Goal: Task Accomplishment & Management: Use online tool/utility

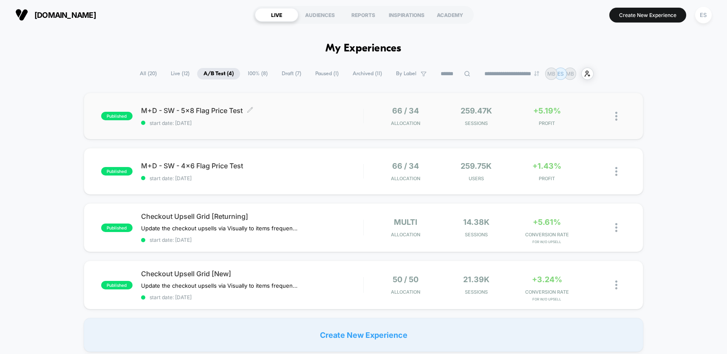
click at [293, 116] on div "M+D - SW - 5x8 Flag Price Test Click to edit experience details Click to edit e…" at bounding box center [252, 116] width 222 height 20
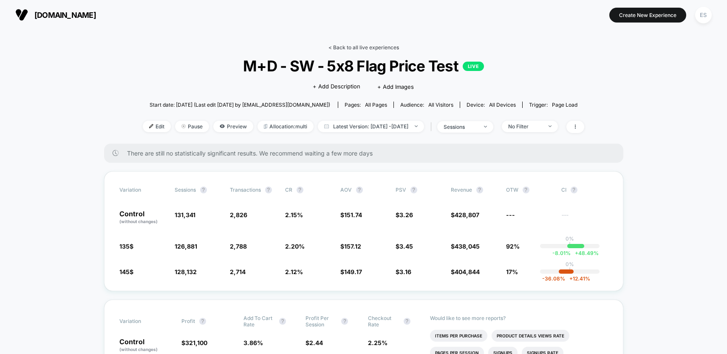
click at [345, 48] on link "< Back to all live experiences" at bounding box center [363, 47] width 71 height 6
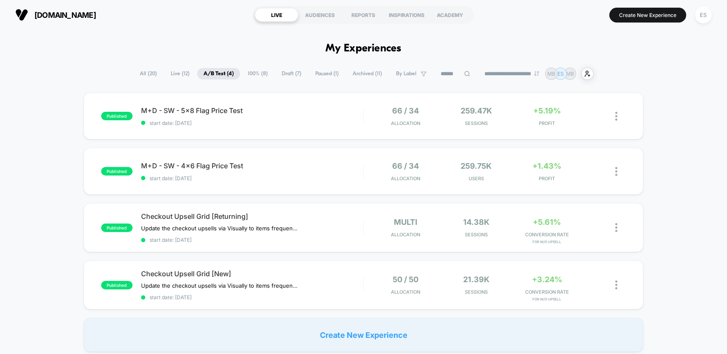
click at [286, 74] on span "Draft ( 7 )" at bounding box center [291, 73] width 32 height 11
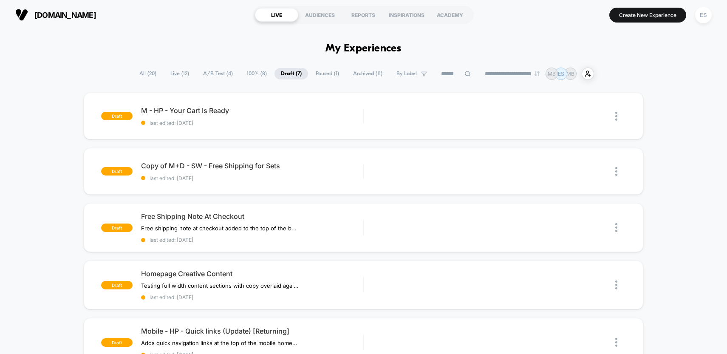
click at [206, 73] on span "A/B Test ( 4 )" at bounding box center [218, 73] width 42 height 11
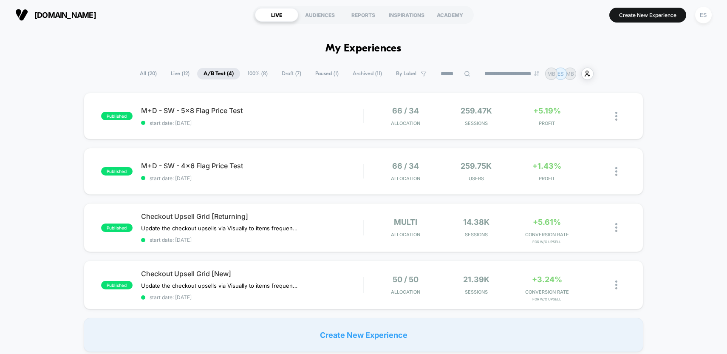
click at [317, 75] on span "Paused ( 1 )" at bounding box center [327, 73] width 36 height 11
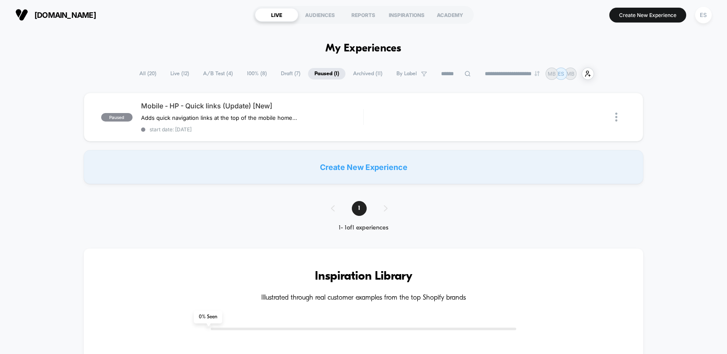
click at [284, 74] on span "Draft ( 7 )" at bounding box center [290, 73] width 32 height 11
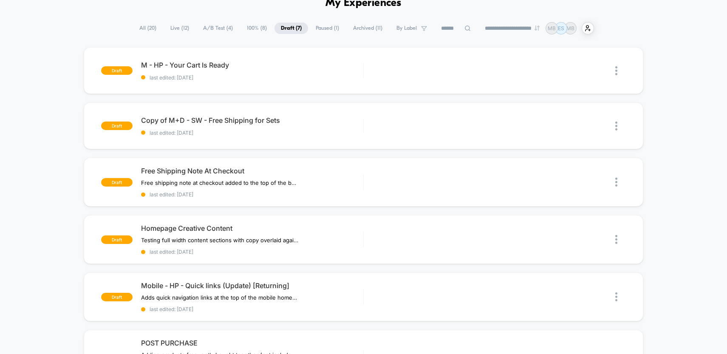
scroll to position [34, 0]
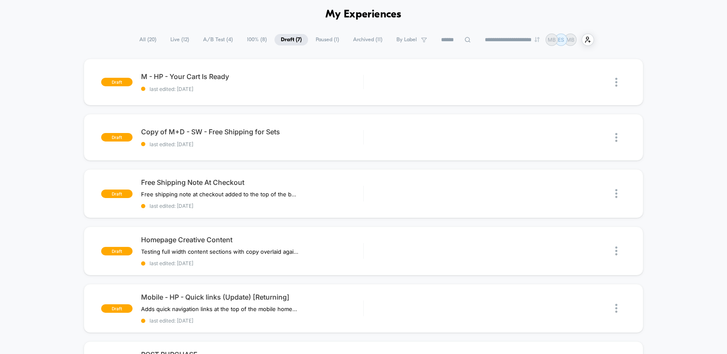
click at [354, 41] on span "Archived ( 11 )" at bounding box center [368, 39] width 42 height 11
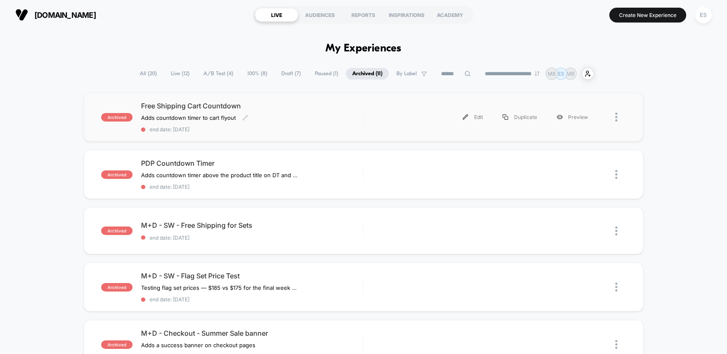
click at [224, 105] on span "Free Shipping Cart Countdown" at bounding box center [252, 106] width 222 height 8
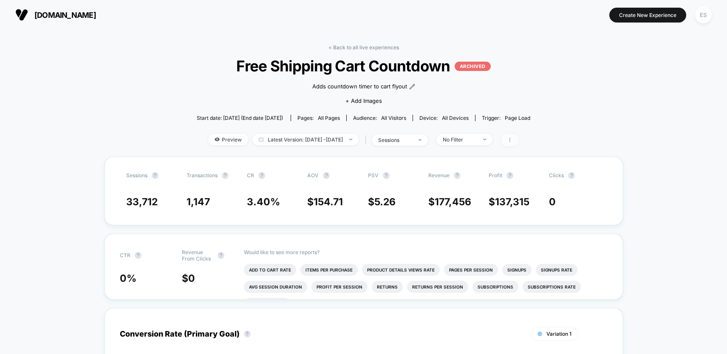
click at [519, 142] on span at bounding box center [510, 140] width 18 height 12
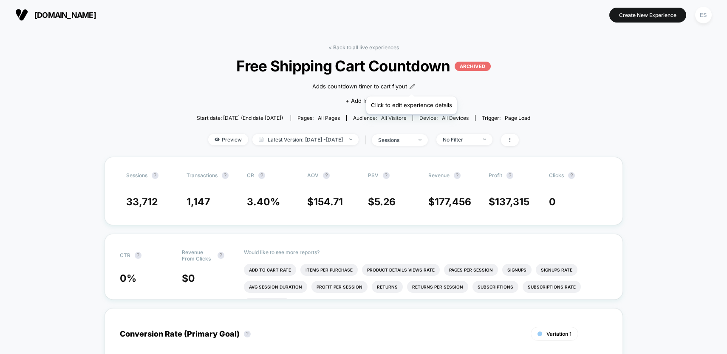
click at [411, 86] on icon at bounding box center [412, 87] width 6 height 6
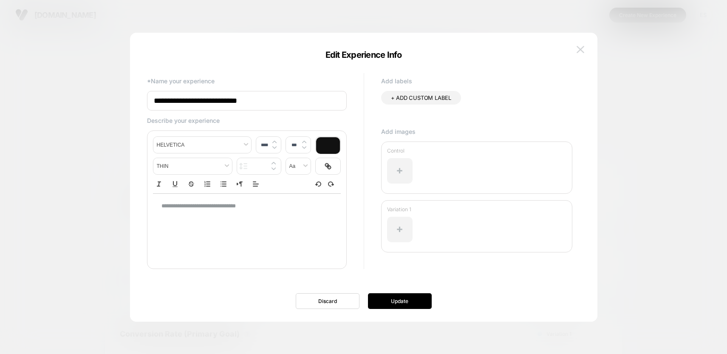
click at [581, 52] on img at bounding box center [580, 49] width 8 height 7
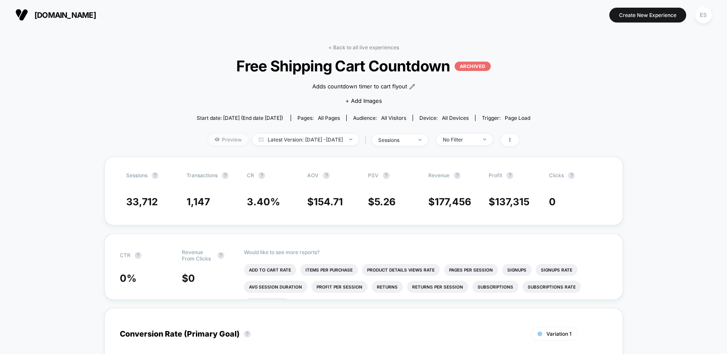
click at [221, 141] on span "Preview" at bounding box center [228, 139] width 40 height 11
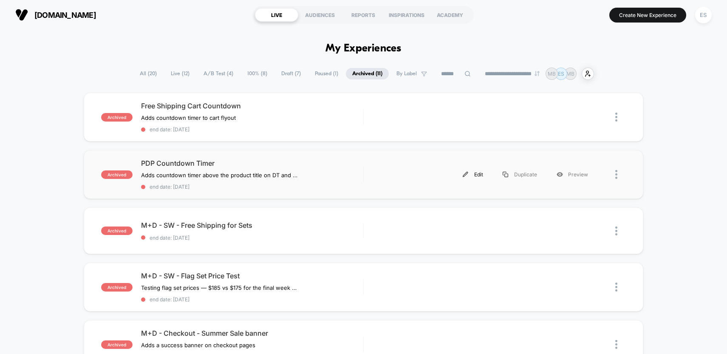
click at [465, 175] on img at bounding box center [466, 175] width 6 height 6
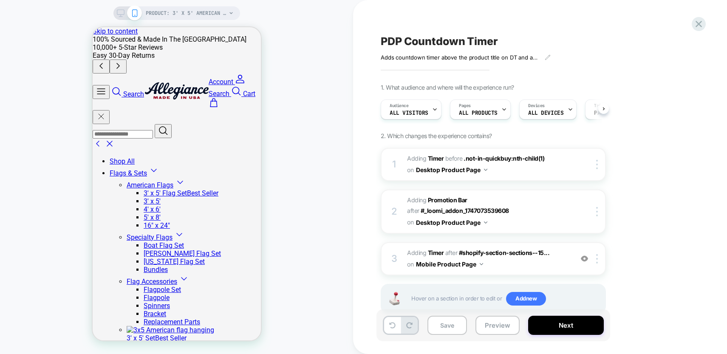
scroll to position [0, 0]
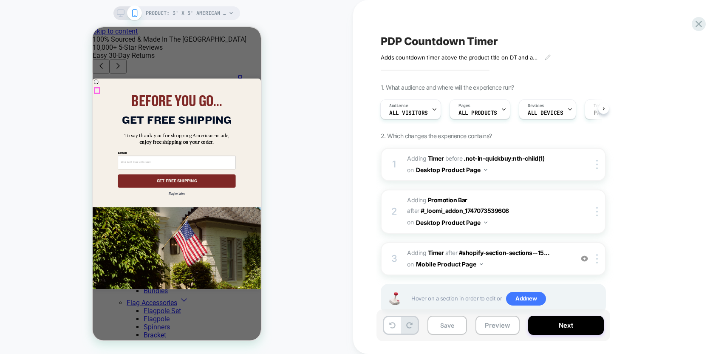
click at [97, 85] on circle "Close dialog" at bounding box center [97, 82] width 5 height 5
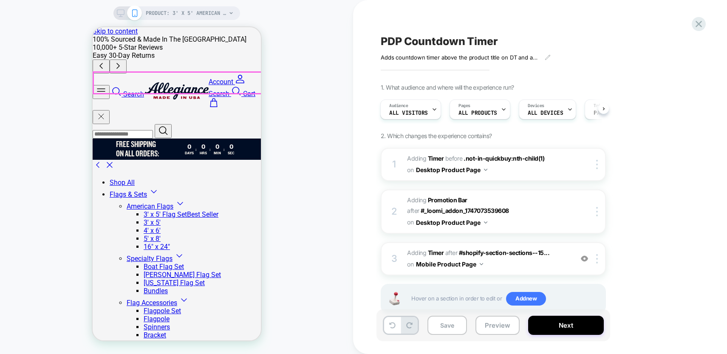
click at [249, 138] on div "FREE SHIPPING ON ALL ORDERS: 0 Days : 0 Hrs : 0 Min : 0 Sec" at bounding box center [176, 148] width 168 height 21
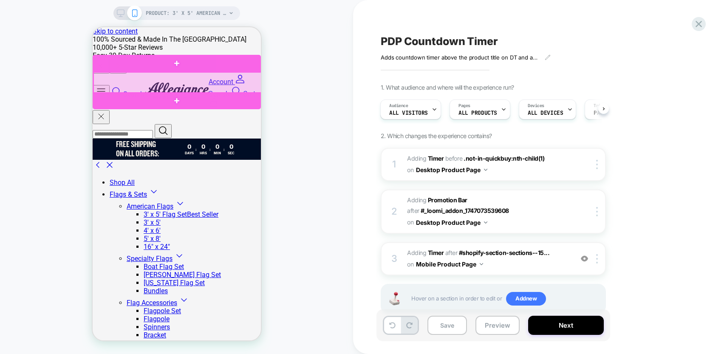
click at [251, 82] on div at bounding box center [177, 82] width 168 height 21
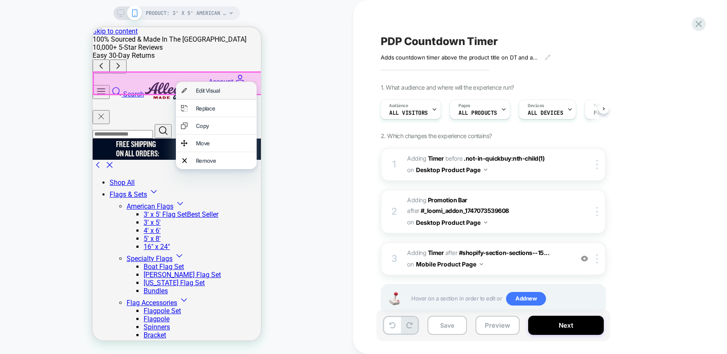
click at [237, 92] on div "Edit Visual" at bounding box center [223, 90] width 56 height 7
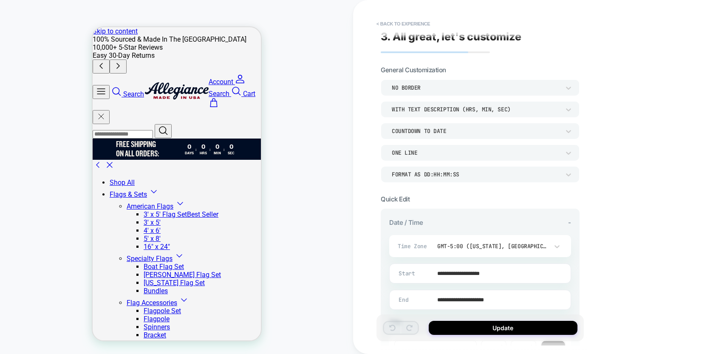
scroll to position [0, 0]
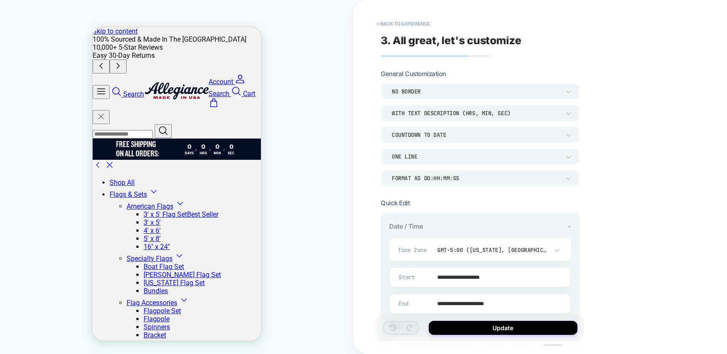
click at [455, 133] on div "COUNTDOWN TO DATE" at bounding box center [476, 134] width 168 height 7
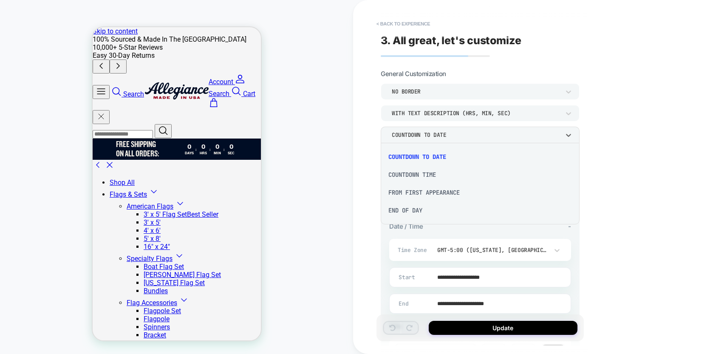
click at [435, 157] on div "COUNTDOWN TO DATE" at bounding box center [480, 157] width 192 height 18
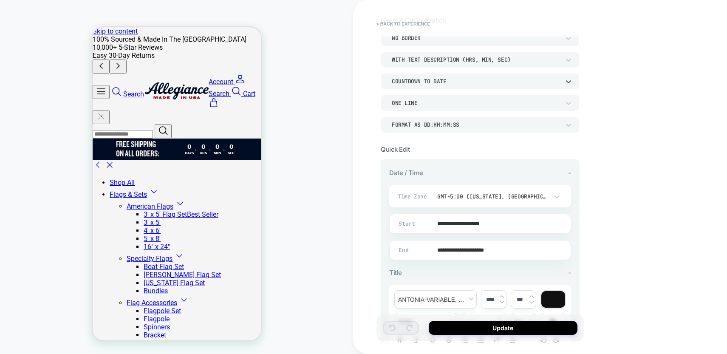
scroll to position [54, 0]
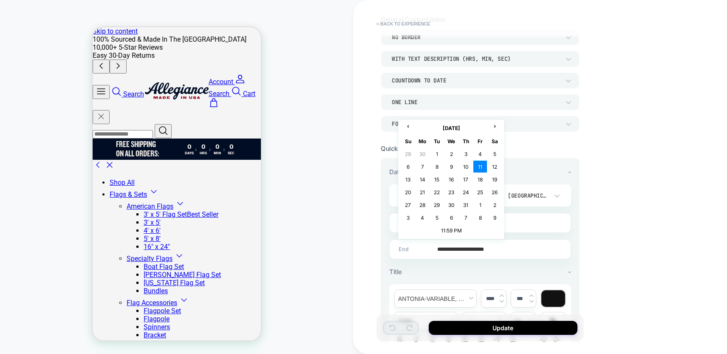
click at [467, 251] on input "**********" at bounding box center [478, 249] width 181 height 20
click at [492, 130] on th "›" at bounding box center [495, 128] width 14 height 12
click at [410, 192] on td "17" at bounding box center [408, 192] width 14 height 12
type input "**********"
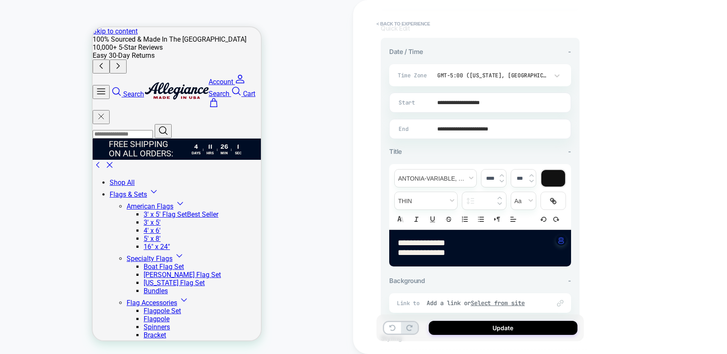
scroll to position [212, 0]
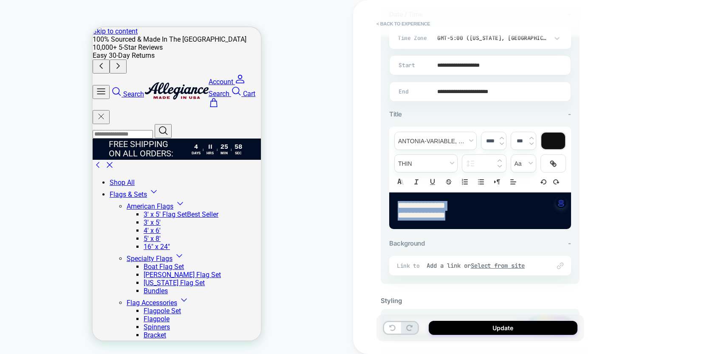
drag, startPoint x: 476, startPoint y: 218, endPoint x: 394, endPoint y: 203, distance: 83.2
click at [394, 203] on div "**********" at bounding box center [480, 210] width 182 height 37
type input "****"
click at [469, 143] on span "font" at bounding box center [436, 140] width 82 height 17
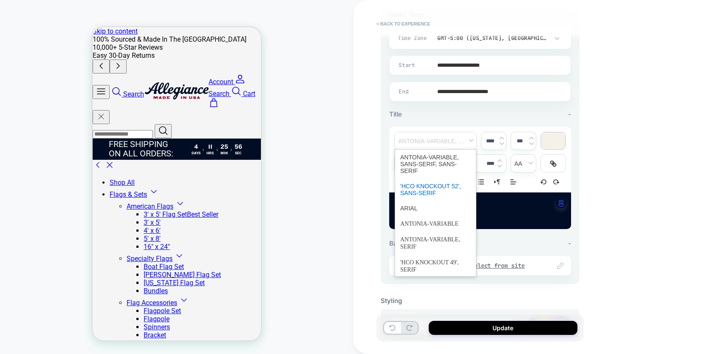
click at [434, 189] on span "font" at bounding box center [435, 189] width 71 height 22
click at [440, 143] on span "font" at bounding box center [436, 140] width 82 height 17
click at [425, 267] on span "font" at bounding box center [435, 265] width 71 height 23
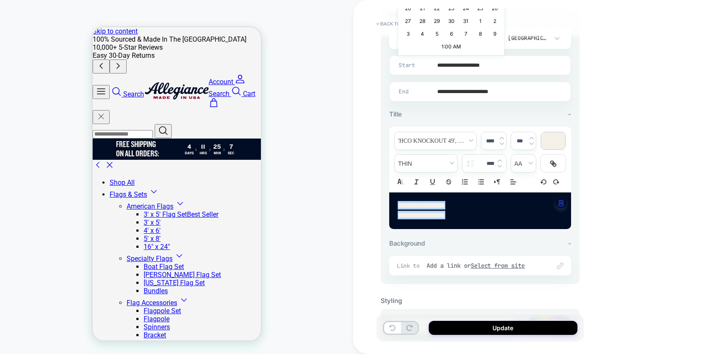
click at [445, 65] on input "**********" at bounding box center [478, 65] width 181 height 20
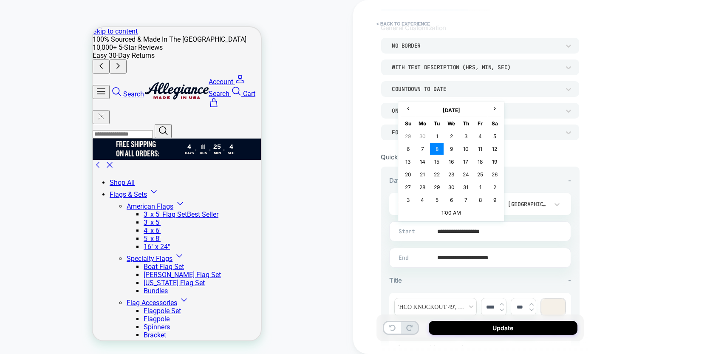
scroll to position [52, 0]
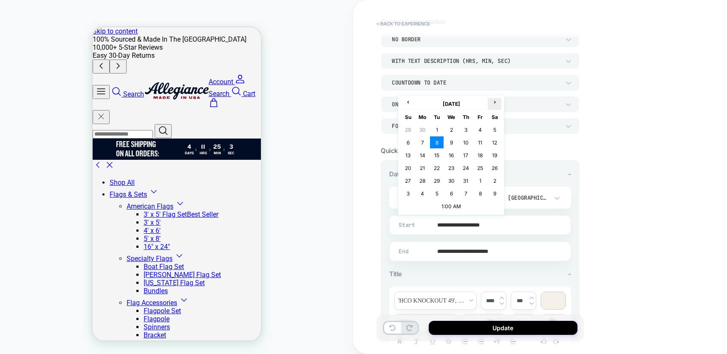
click at [496, 103] on span "›" at bounding box center [494, 102] width 13 height 6
click at [494, 154] on td "16" at bounding box center [495, 155] width 14 height 12
type input "**********"
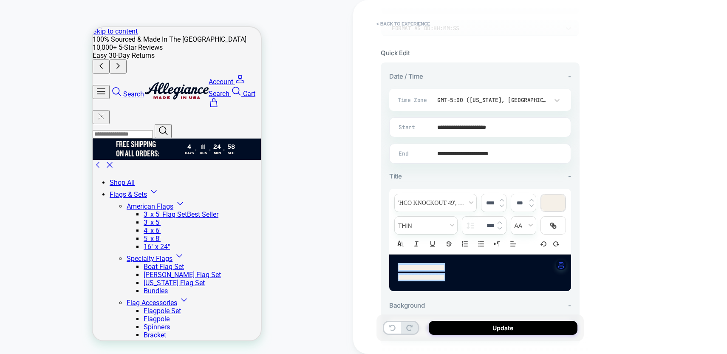
scroll to position [168, 0]
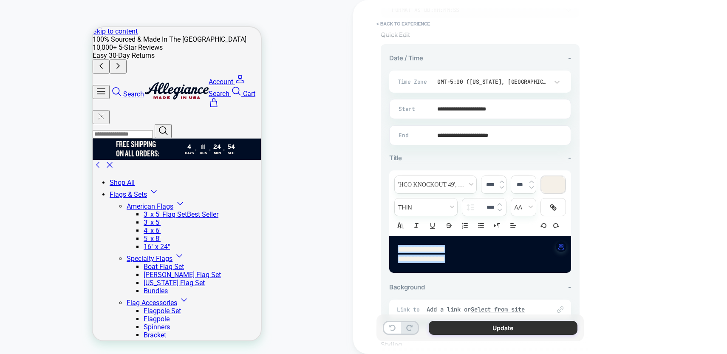
click at [498, 329] on button "Update" at bounding box center [503, 328] width 149 height 14
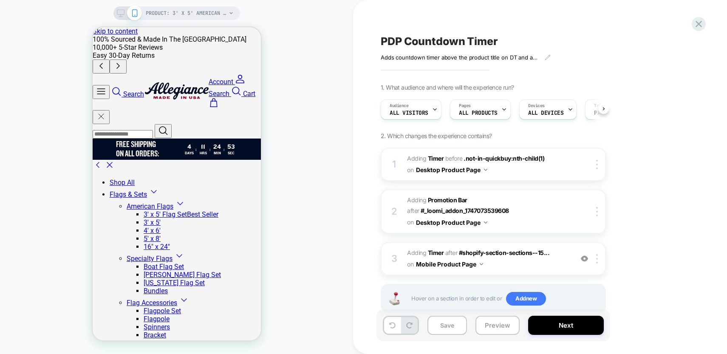
scroll to position [0, 0]
click at [119, 11] on icon at bounding box center [121, 13] width 8 height 8
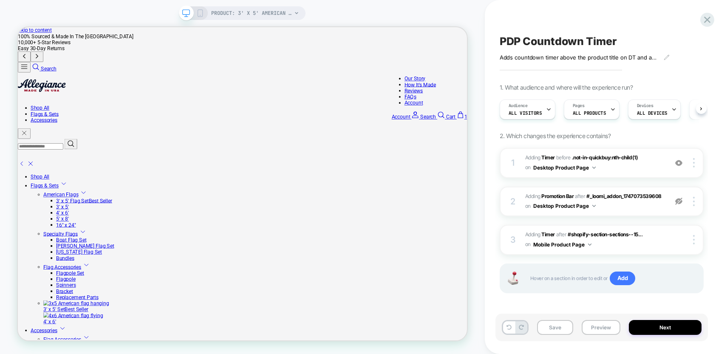
scroll to position [0, 0]
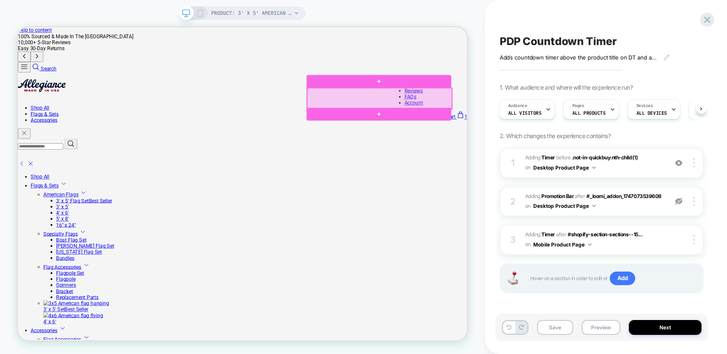
click at [584, 114] on div at bounding box center [500, 122] width 193 height 28
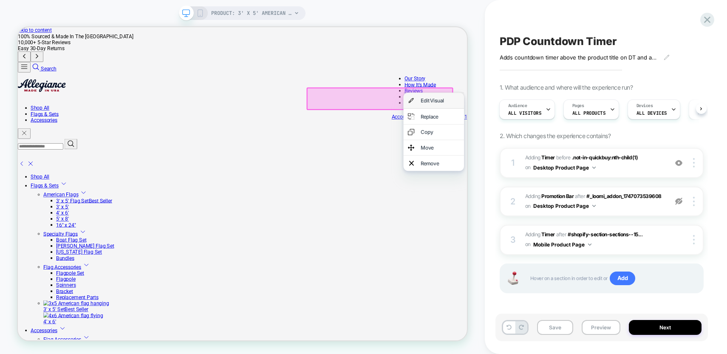
click at [573, 124] on div "Edit Visual" at bounding box center [581, 125] width 52 height 8
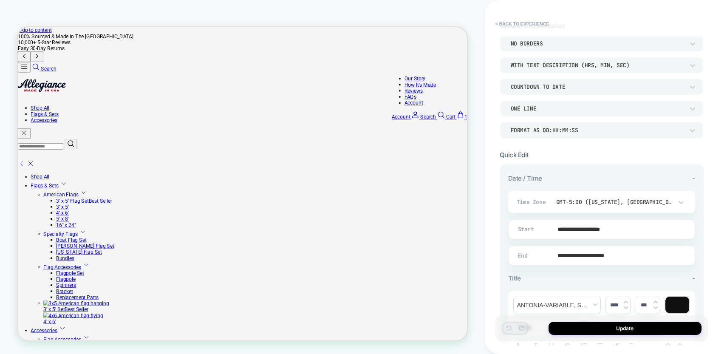
scroll to position [58, 0]
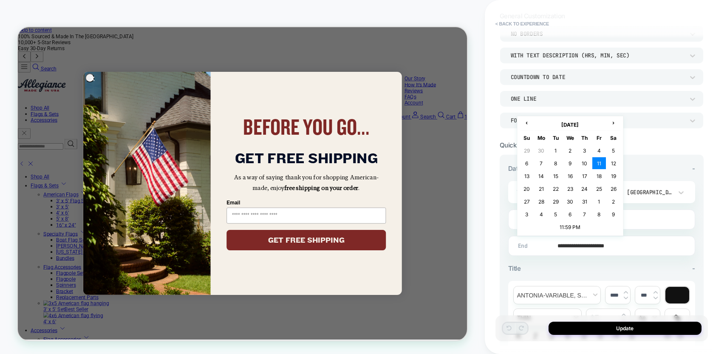
click at [570, 243] on input "**********" at bounding box center [600, 246] width 186 height 20
click at [613, 123] on span "›" at bounding box center [613, 122] width 13 height 6
click at [529, 188] on td "17" at bounding box center [527, 189] width 14 height 12
type input "**********"
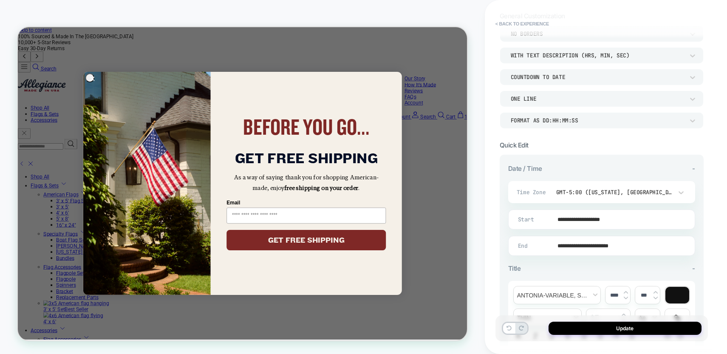
scroll to position [58, 0]
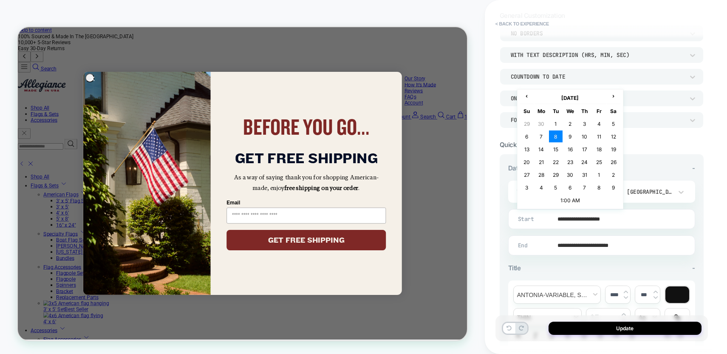
click at [563, 217] on input "**********" at bounding box center [600, 219] width 186 height 20
click at [614, 96] on span "›" at bounding box center [613, 96] width 13 height 6
click at [614, 150] on td "16" at bounding box center [614, 149] width 14 height 12
type input "**********"
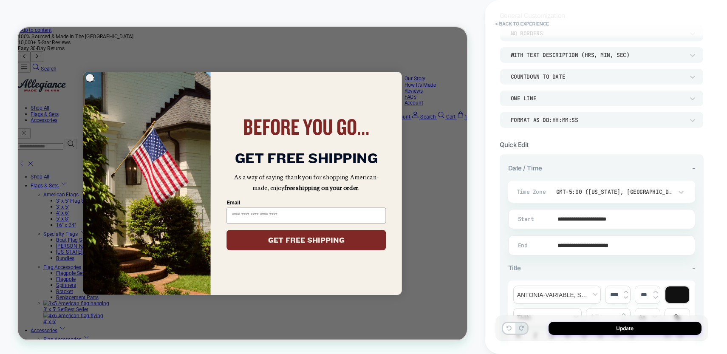
click at [116, 96] on icon "Close dialog" at bounding box center [117, 95] width 5 height 5
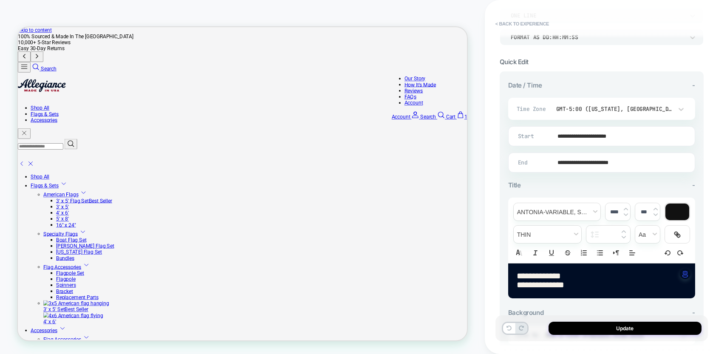
scroll to position [182, 0]
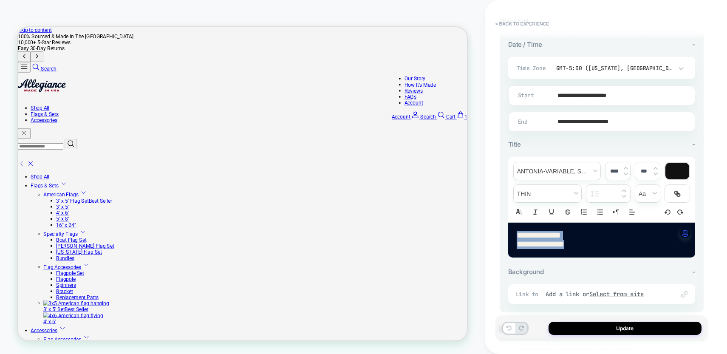
drag, startPoint x: 578, startPoint y: 243, endPoint x: 515, endPoint y: 232, distance: 63.4
click at [514, 233] on div "**********" at bounding box center [601, 240] width 187 height 35
type input "****"
click at [553, 168] on span "font" at bounding box center [557, 170] width 87 height 17
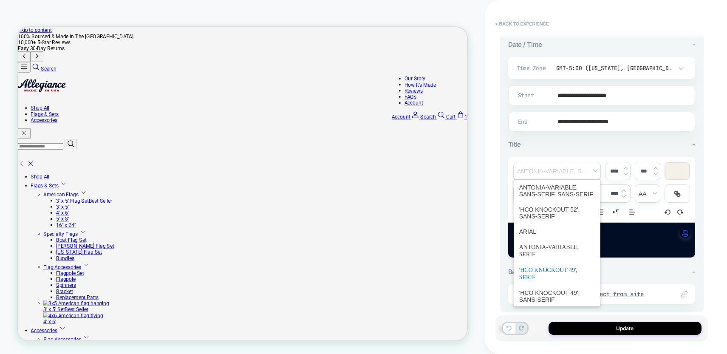
click at [554, 270] on span "font" at bounding box center [557, 273] width 76 height 23
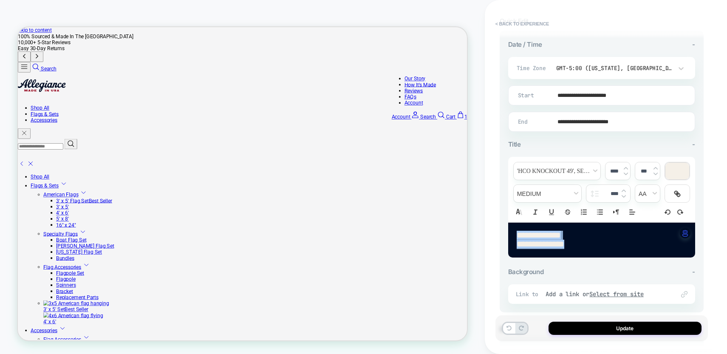
click at [625, 168] on img at bounding box center [626, 168] width 4 height 3
click at [626, 173] on img at bounding box center [626, 173] width 4 height 3
type input "****"
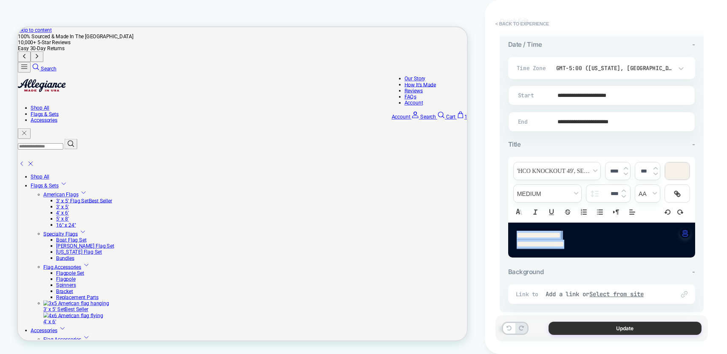
click at [626, 328] on button "Update" at bounding box center [624, 328] width 153 height 13
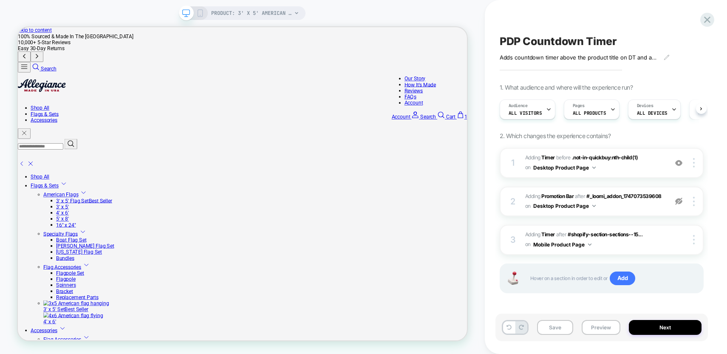
scroll to position [0, 0]
click at [557, 328] on button "Save" at bounding box center [555, 327] width 36 height 15
click at [627, 172] on span "#_loomi_addon_1747073539608 Adding Timer BEFORE .not-in-quickbuy:nth-child(1) .…" at bounding box center [594, 163] width 138 height 20
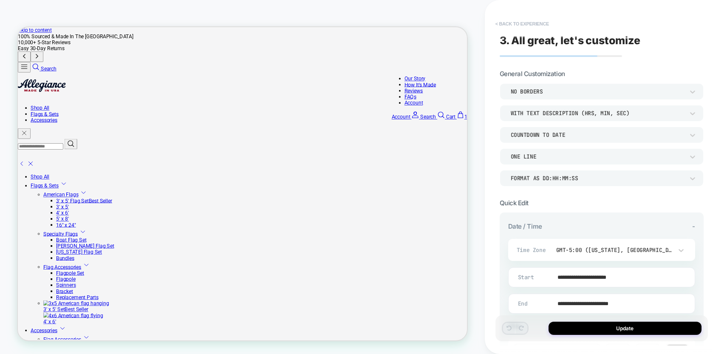
click at [511, 23] on button "< Back to experience" at bounding box center [522, 24] width 62 height 14
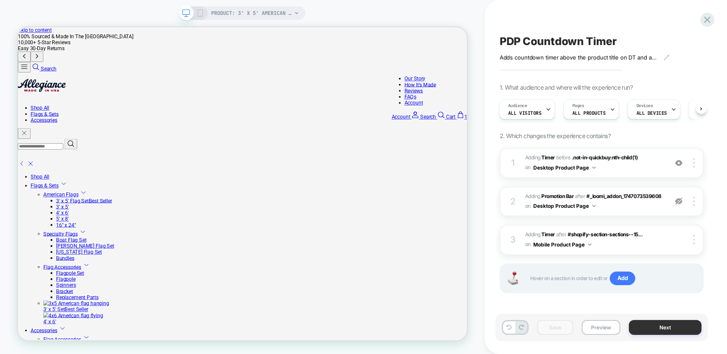
click at [658, 325] on button "Next" at bounding box center [665, 327] width 73 height 15
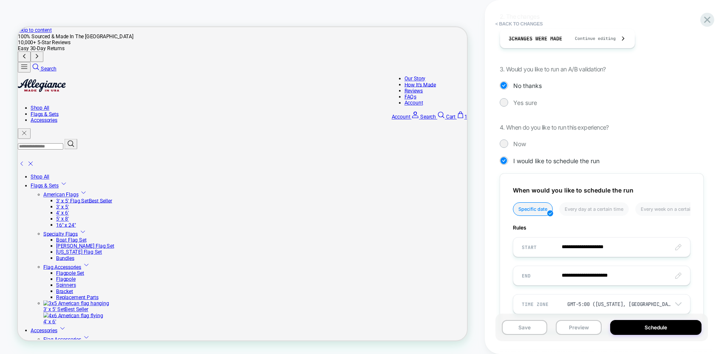
scroll to position [167, 0]
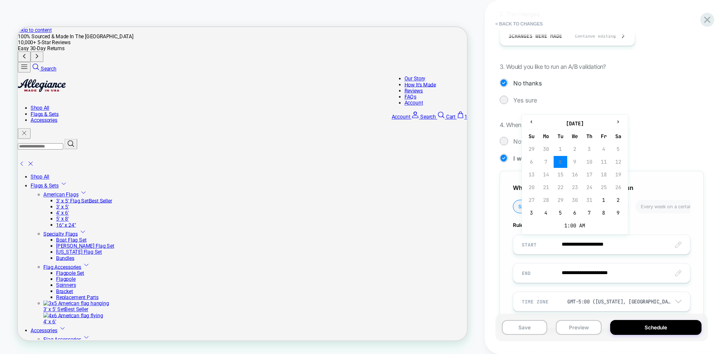
click at [565, 245] on input "**********" at bounding box center [601, 244] width 177 height 20
click at [619, 123] on span "›" at bounding box center [618, 121] width 13 height 7
click at [619, 174] on td "16" at bounding box center [618, 175] width 14 height 12
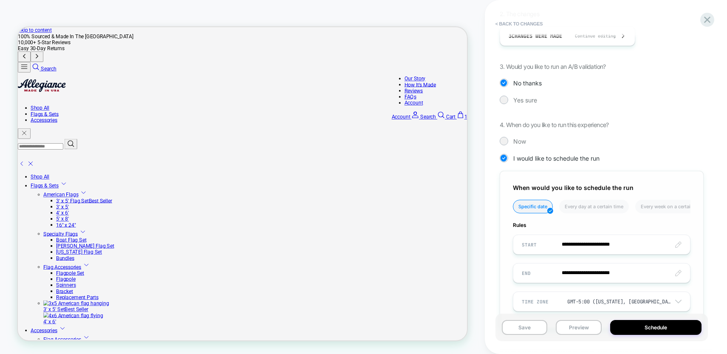
type input "**********"
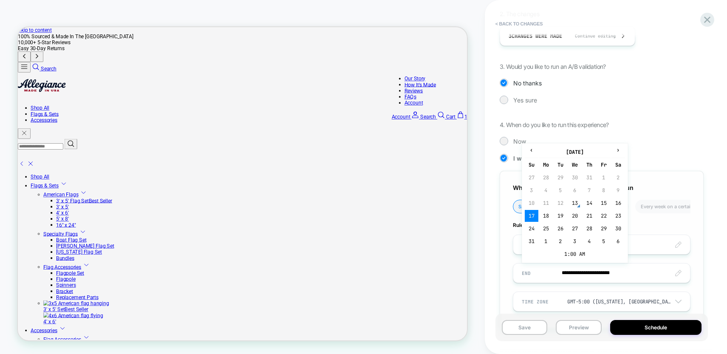
click at [548, 277] on input "**********" at bounding box center [601, 273] width 177 height 20
click at [566, 254] on td "1:00 AM" at bounding box center [575, 254] width 100 height 12
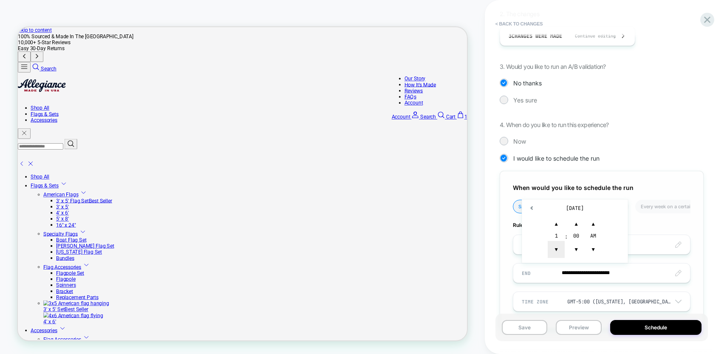
click at [559, 248] on span "▼" at bounding box center [556, 249] width 17 height 17
click at [572, 249] on span "▼" at bounding box center [576, 249] width 17 height 17
type input "**********"
click at [505, 280] on div "**********" at bounding box center [602, 250] width 204 height 158
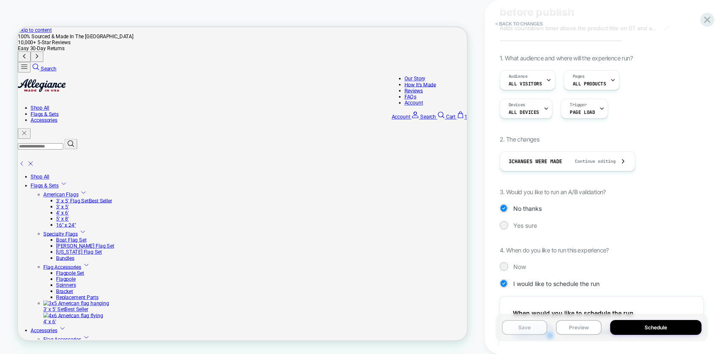
scroll to position [41, 0]
click at [518, 330] on button "Save" at bounding box center [525, 327] width 46 height 15
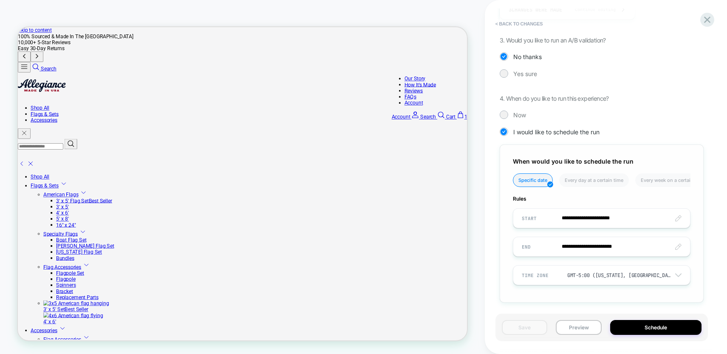
scroll to position [198, 0]
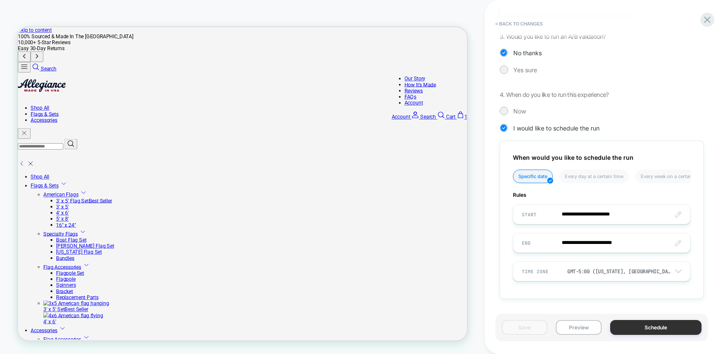
click at [658, 328] on button "Schedule" at bounding box center [655, 327] width 91 height 15
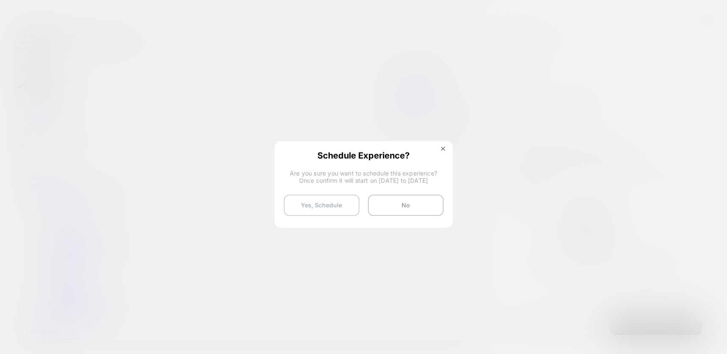
click at [318, 202] on button "Yes, Schedule" at bounding box center [322, 205] width 76 height 21
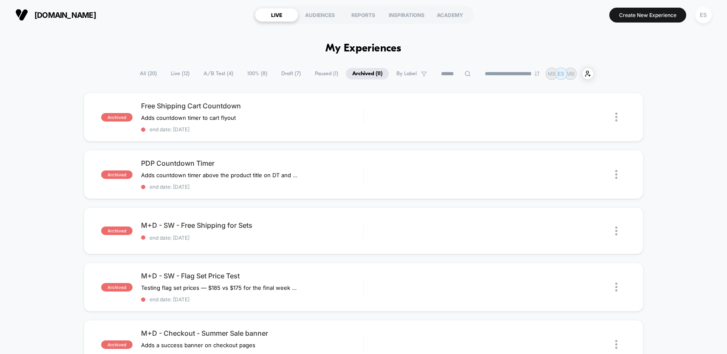
click at [283, 76] on span "Draft ( 7 )" at bounding box center [291, 73] width 32 height 11
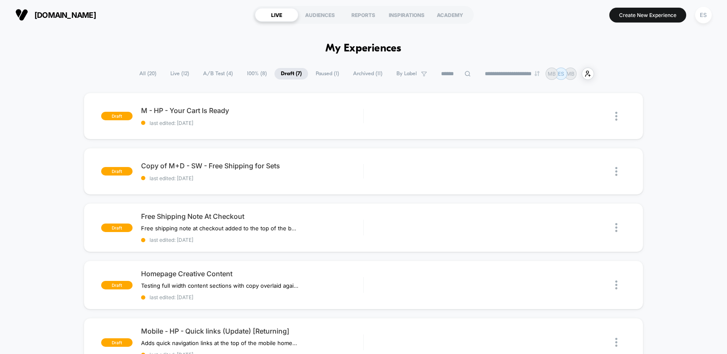
click at [209, 74] on span "A/B Test ( 4 )" at bounding box center [218, 73] width 42 height 11
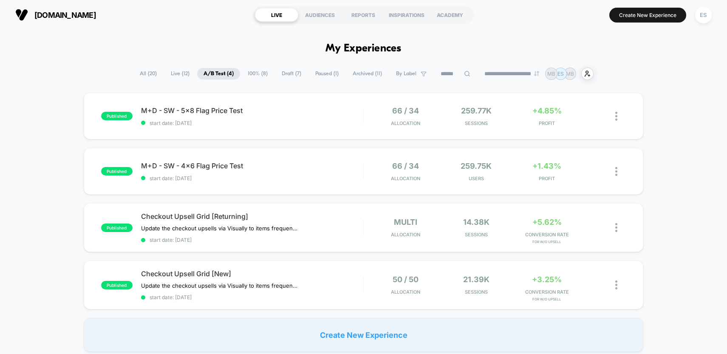
click at [254, 74] on span "100% ( 8 )" at bounding box center [257, 73] width 33 height 11
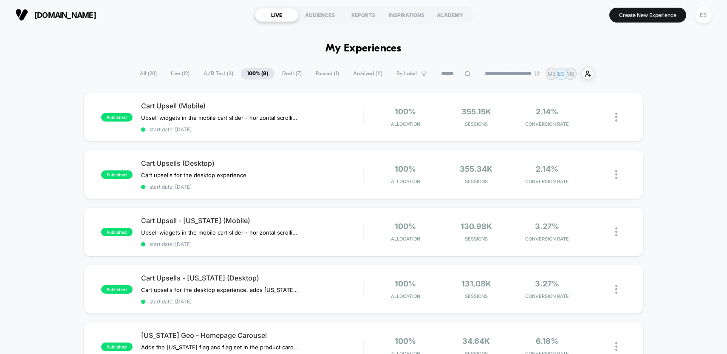
click at [172, 74] on span "Live ( 12 )" at bounding box center [179, 73] width 31 height 11
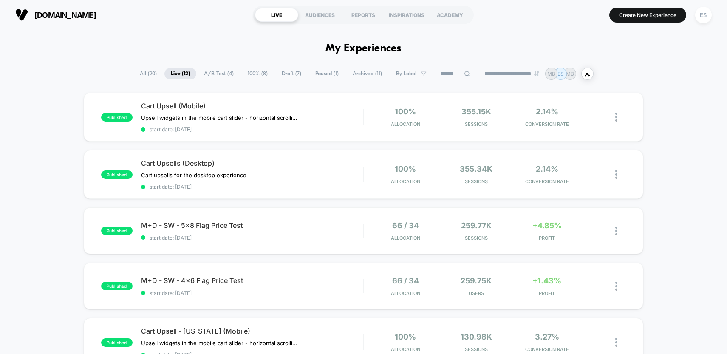
click at [363, 74] on span "Archived ( 11 )" at bounding box center [367, 73] width 42 height 11
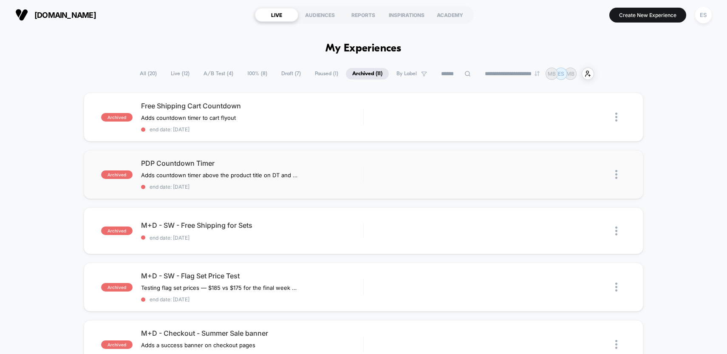
click at [616, 177] on img at bounding box center [616, 174] width 2 height 9
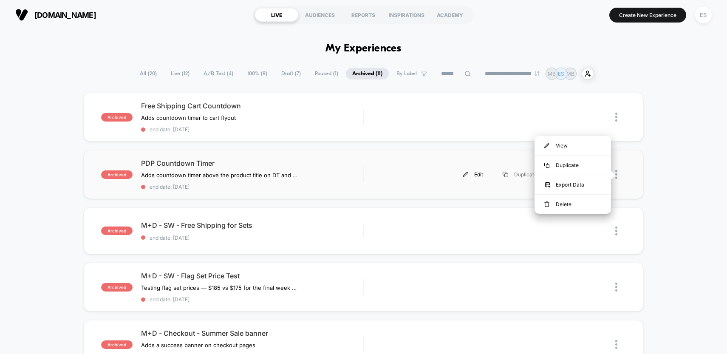
click at [471, 176] on div "Edit" at bounding box center [473, 174] width 40 height 19
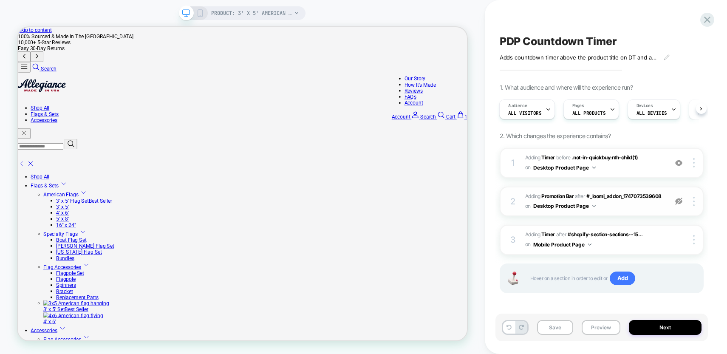
scroll to position [3, 0]
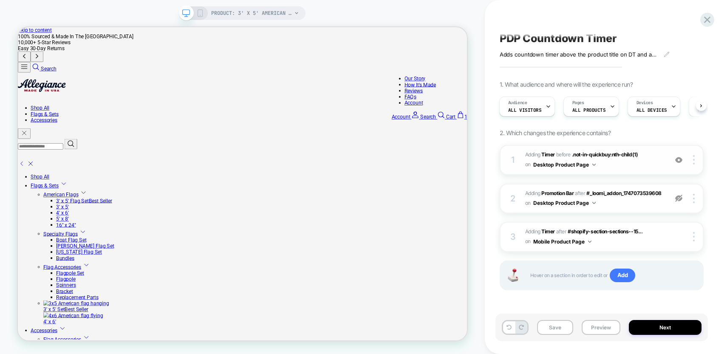
click at [610, 169] on span "#_loomi_addon_1747073539608 Adding Timer BEFORE .not-in-quickbuy:nth-child(1) .…" at bounding box center [594, 160] width 138 height 20
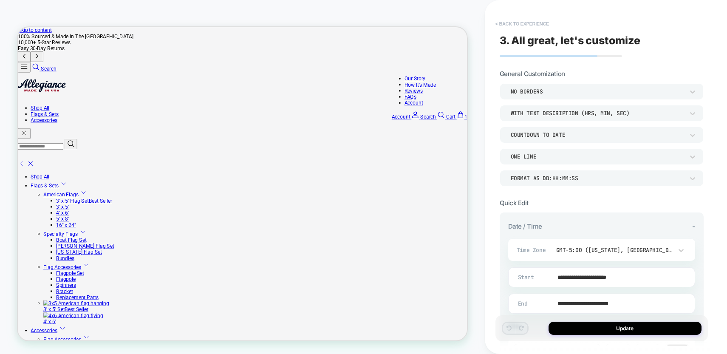
click at [515, 23] on button "< Back to experience" at bounding box center [522, 24] width 62 height 14
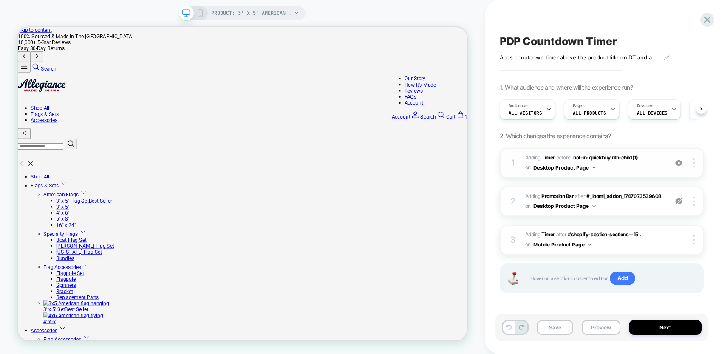
scroll to position [0, 0]
click at [643, 247] on span "#_loomi_addon_1747075344075 Adding Timer AFTER #shopify-section-sections--15...…" at bounding box center [594, 240] width 138 height 20
click at [201, 12] on icon at bounding box center [200, 13] width 8 height 8
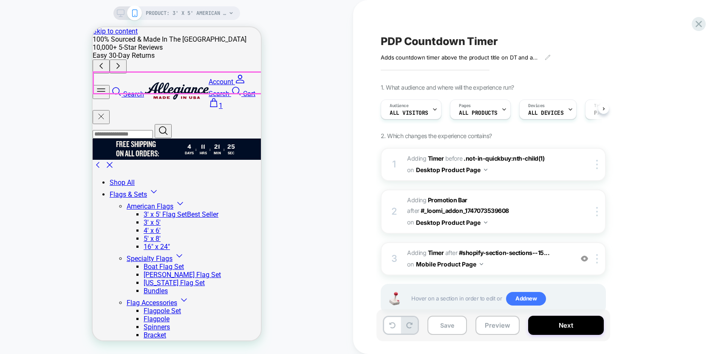
scroll to position [0, 0]
click at [482, 263] on img at bounding box center [481, 264] width 3 height 2
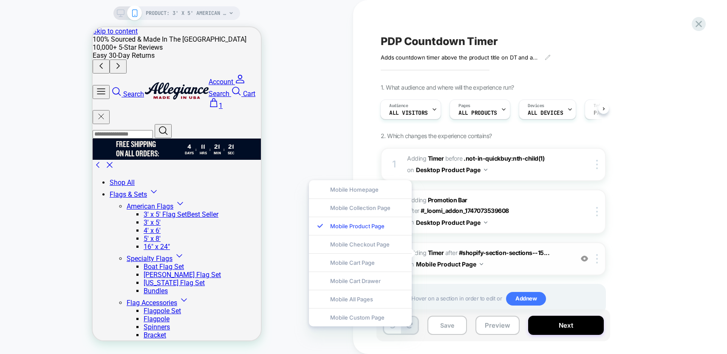
click at [482, 263] on img at bounding box center [481, 264] width 3 height 2
click at [571, 244] on div "3 #_loomi_addon_1747075344075 Adding Timer AFTER #shopify-section-sections--15.…" at bounding box center [493, 258] width 225 height 33
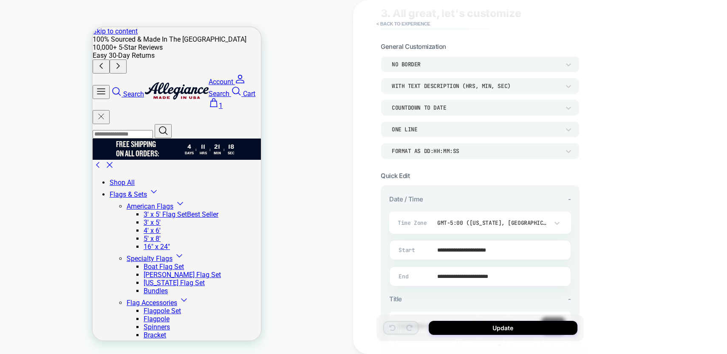
scroll to position [0, 0]
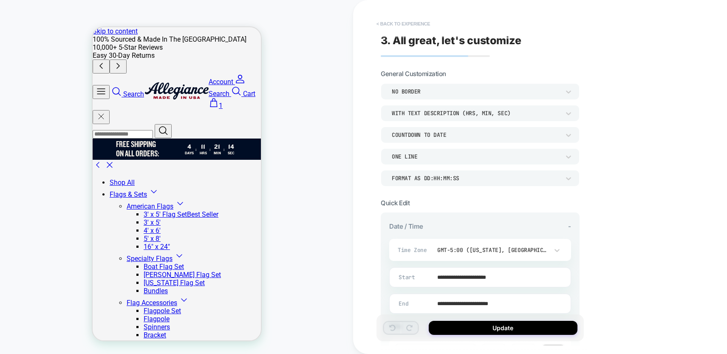
click at [382, 23] on button "< Back to experience" at bounding box center [403, 24] width 62 height 14
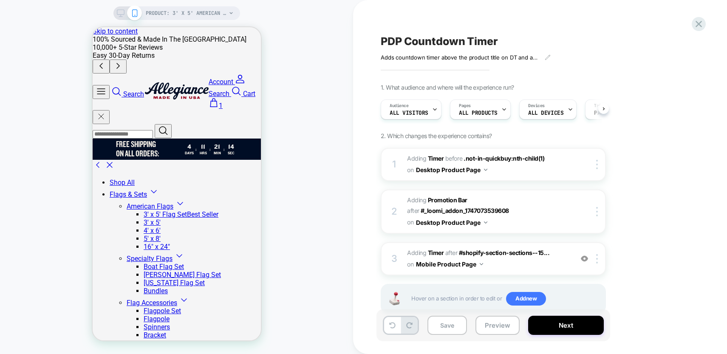
scroll to position [0, 0]
click at [551, 327] on button "Next" at bounding box center [566, 325] width 76 height 19
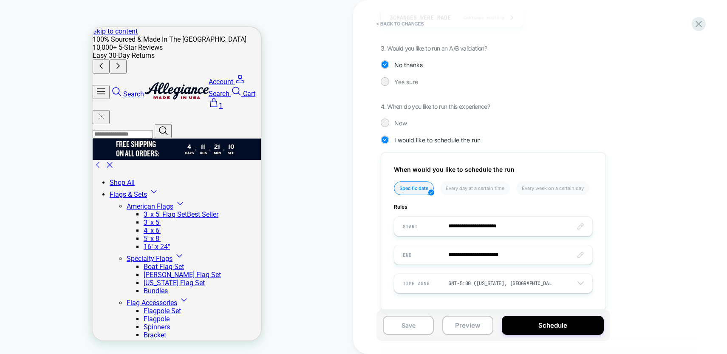
scroll to position [185, 0]
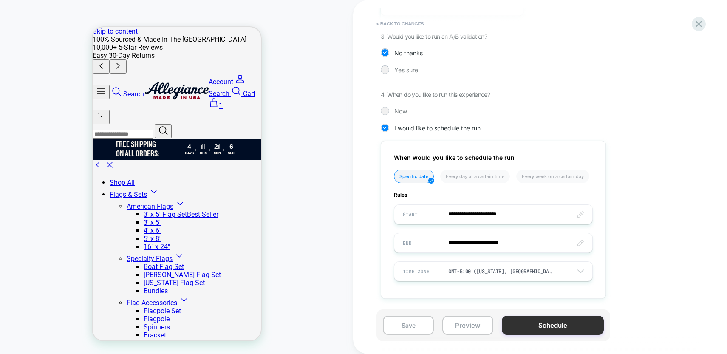
click at [562, 325] on button "Schedule" at bounding box center [553, 325] width 102 height 19
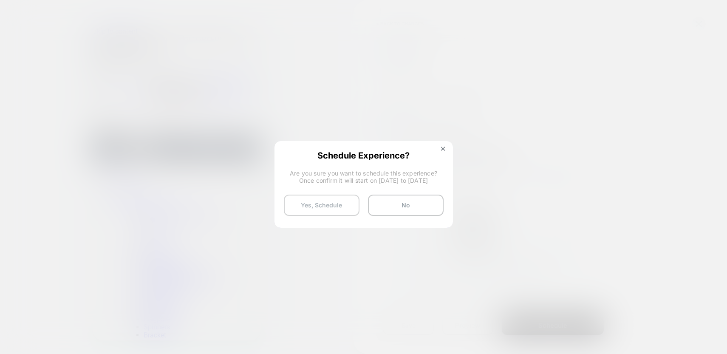
click at [335, 208] on button "Yes, Schedule" at bounding box center [322, 205] width 76 height 21
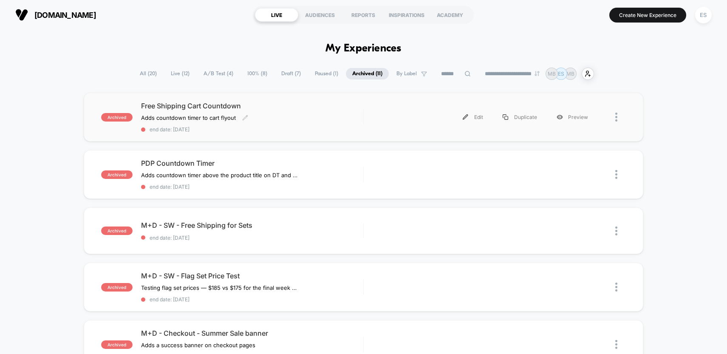
click at [113, 115] on span "archived" at bounding box center [116, 117] width 31 height 8
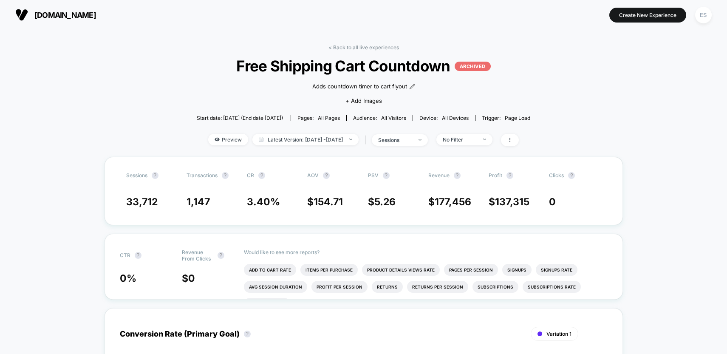
click at [475, 63] on p "ARCHIVED" at bounding box center [473, 66] width 36 height 9
click at [375, 47] on link "< Back to all live experiences" at bounding box center [363, 47] width 71 height 6
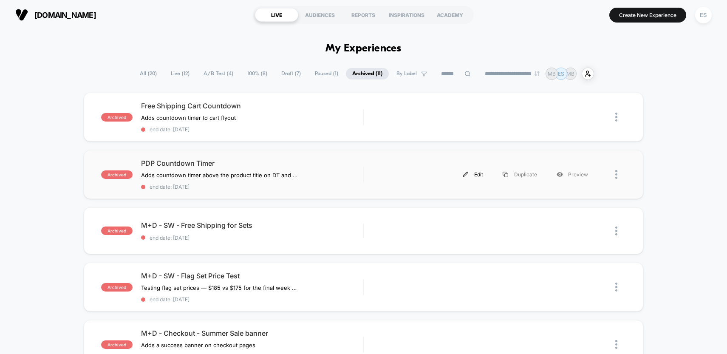
click at [479, 174] on div "Edit" at bounding box center [473, 174] width 40 height 19
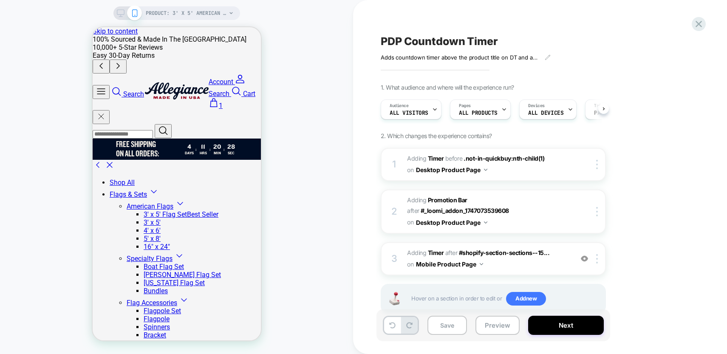
scroll to position [0, 0]
click at [698, 26] on icon at bounding box center [698, 23] width 11 height 11
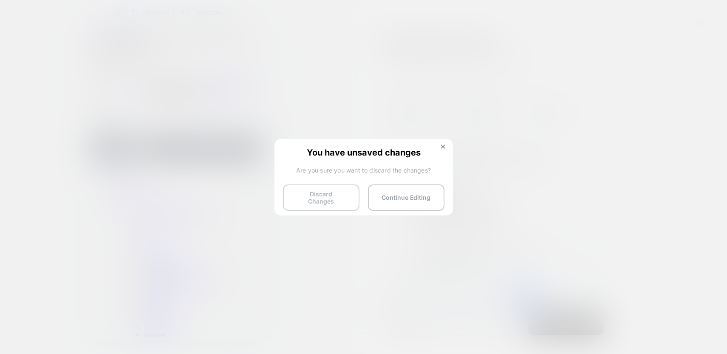
click at [336, 200] on button "Discard Changes" at bounding box center [321, 197] width 76 height 26
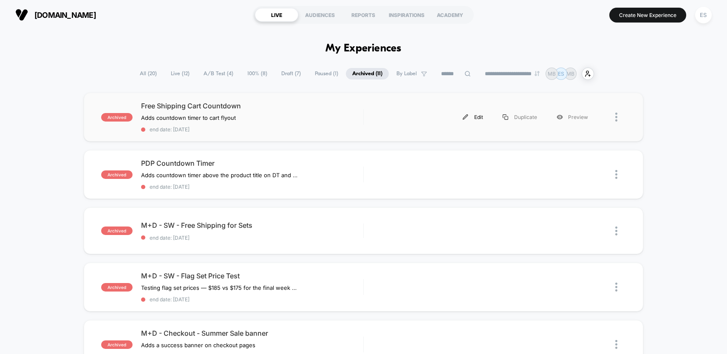
click at [481, 117] on div "Edit" at bounding box center [473, 116] width 40 height 19
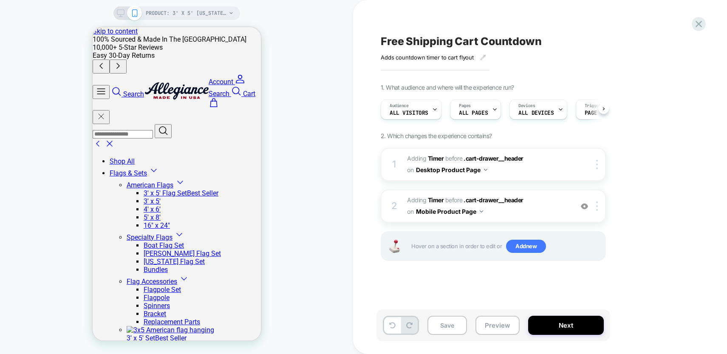
scroll to position [0, 0]
click at [218, 102] on span at bounding box center [213, 106] width 10 height 8
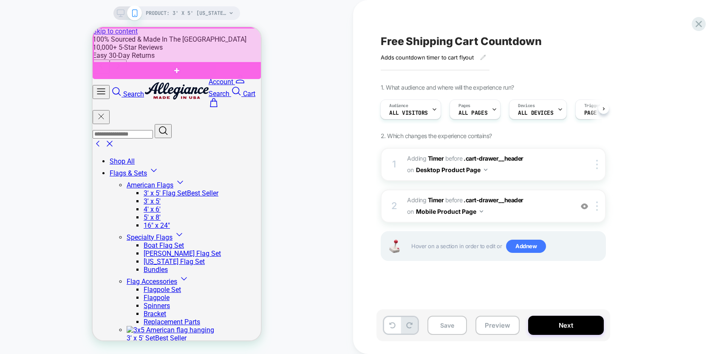
click at [233, 52] on div at bounding box center [177, 45] width 168 height 35
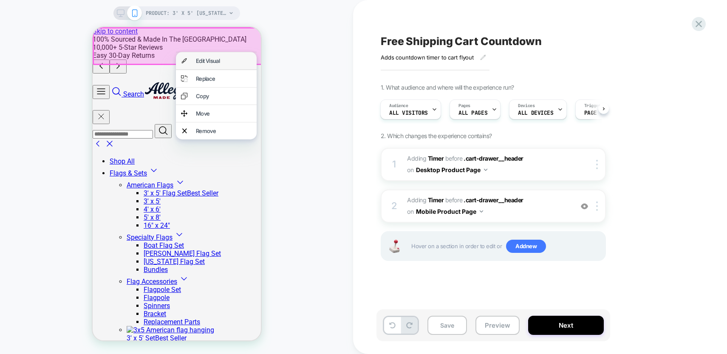
click at [223, 64] on div "Edit Visual" at bounding box center [223, 60] width 56 height 7
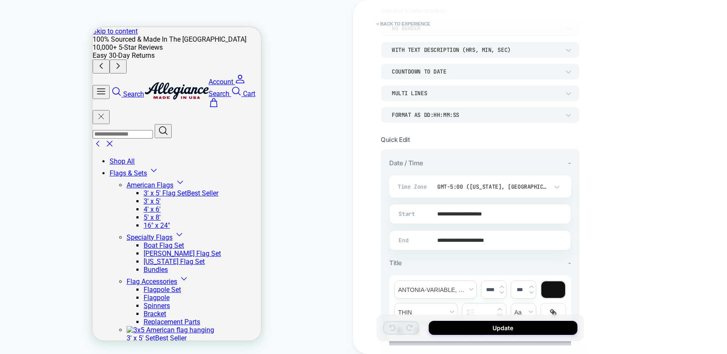
scroll to position [64, 0]
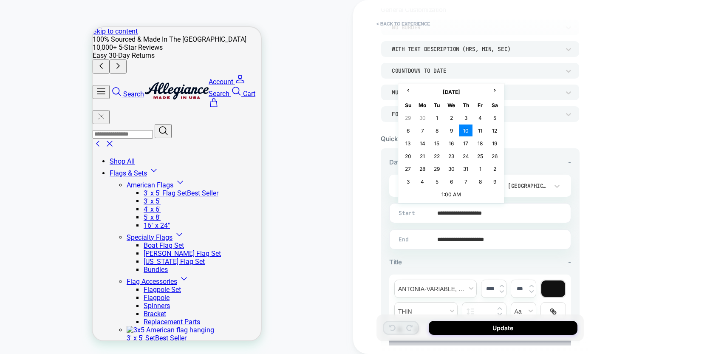
click at [440, 215] on input "**********" at bounding box center [478, 213] width 181 height 20
click at [466, 140] on td "17" at bounding box center [466, 143] width 14 height 12
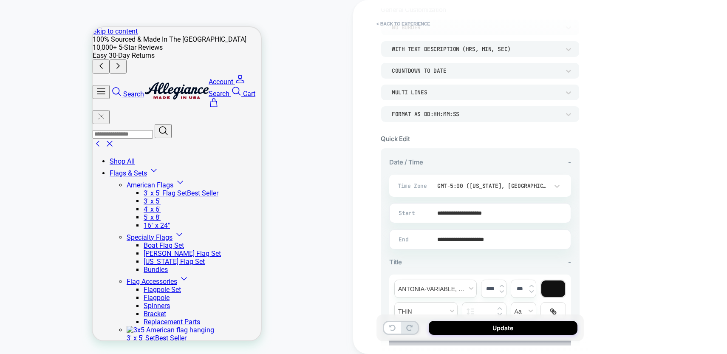
click at [438, 214] on input "**********" at bounding box center [478, 213] width 181 height 20
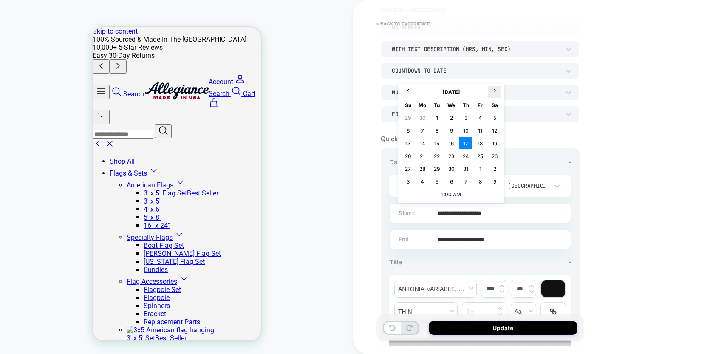
click at [494, 92] on span "›" at bounding box center [494, 90] width 13 height 6
click at [468, 144] on td "14" at bounding box center [466, 143] width 14 height 12
type input "**********"
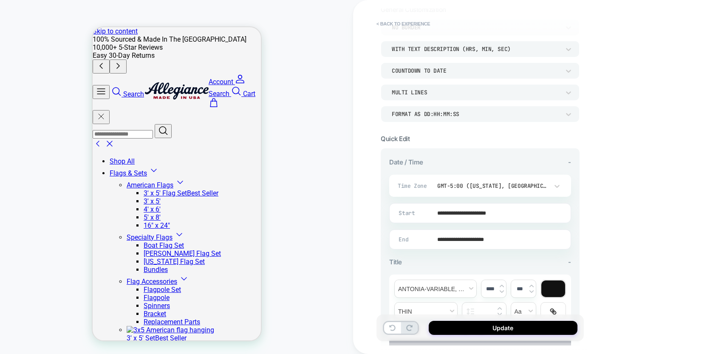
click at [430, 239] on input "**********" at bounding box center [478, 239] width 181 height 20
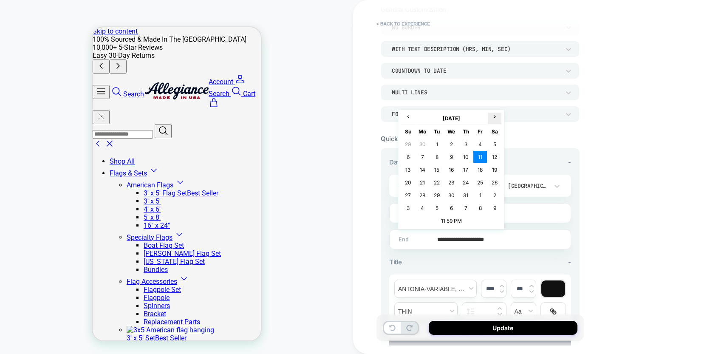
click at [493, 116] on span "›" at bounding box center [494, 116] width 13 height 6
click at [409, 181] on td "17" at bounding box center [408, 182] width 14 height 12
type input "**********"
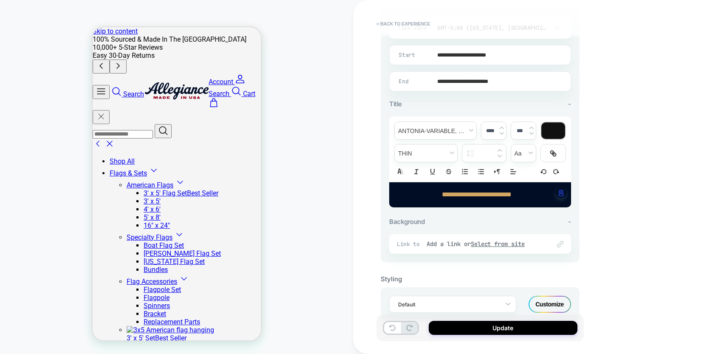
scroll to position [235, 0]
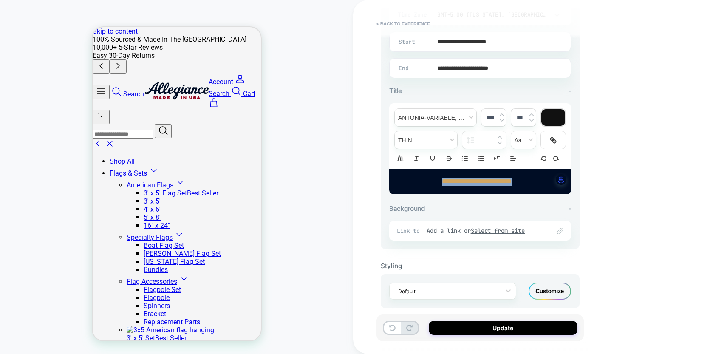
drag, startPoint x: 531, startPoint y: 179, endPoint x: 418, endPoint y: 176, distance: 113.1
click at [418, 176] on div "**********" at bounding box center [480, 181] width 182 height 25
type input "****"
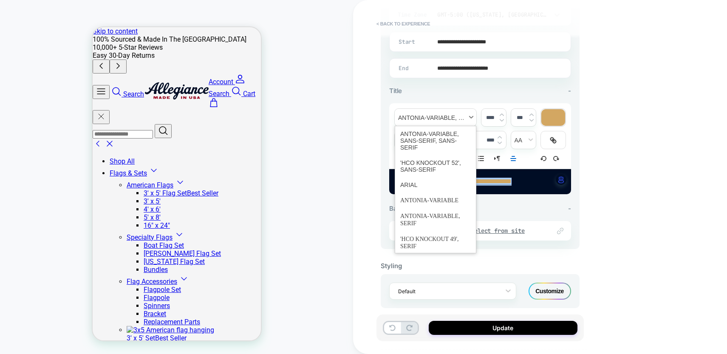
click at [446, 117] on span "font" at bounding box center [436, 117] width 82 height 17
click at [430, 168] on span "font" at bounding box center [435, 166] width 71 height 22
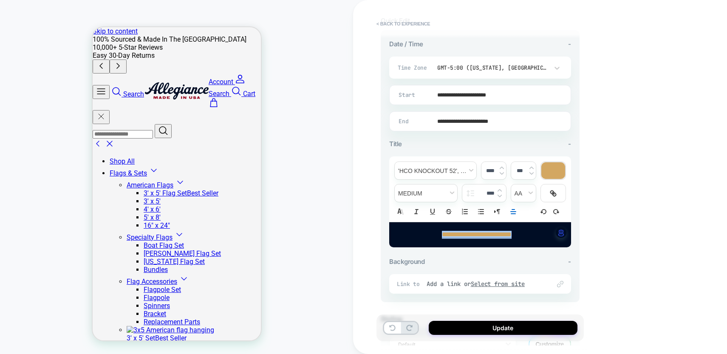
scroll to position [245, 0]
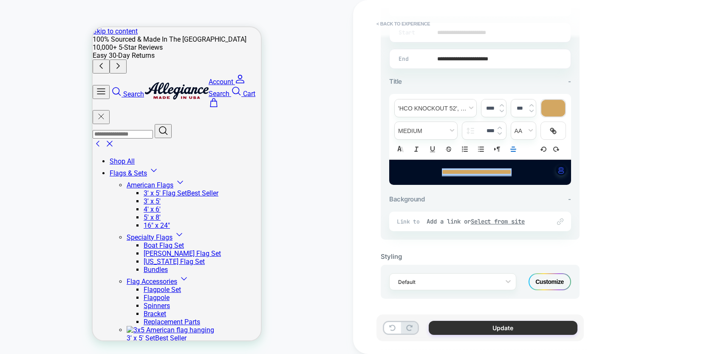
click at [508, 330] on button "Update" at bounding box center [503, 328] width 149 height 14
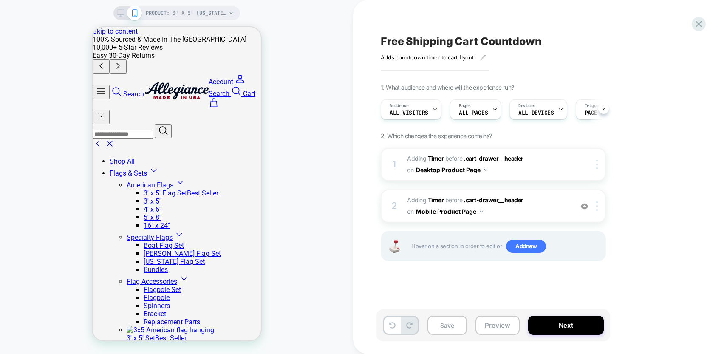
scroll to position [0, 0]
click at [119, 11] on icon at bounding box center [121, 13] width 8 height 8
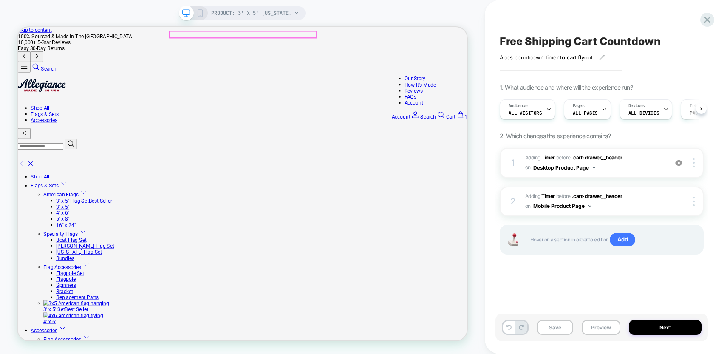
scroll to position [0, 0]
click at [613, 143] on span "1" at bounding box center [615, 147] width 4 height 8
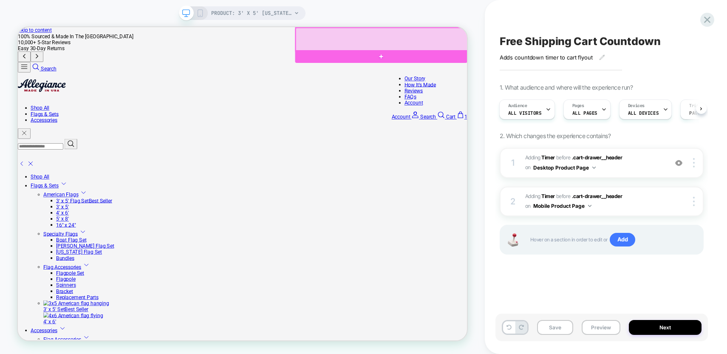
click at [601, 40] on div at bounding box center [502, 43] width 229 height 31
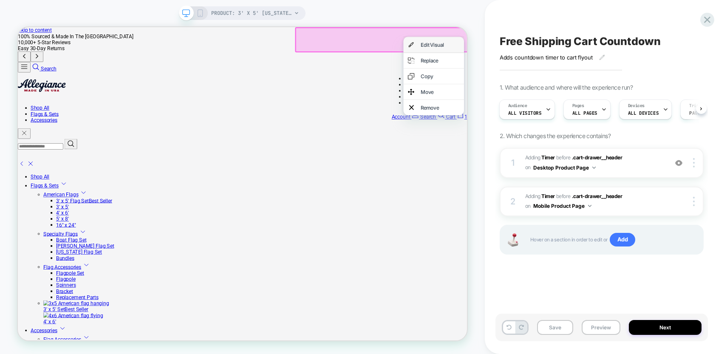
click at [591, 49] on div "Edit Visual" at bounding box center [581, 50] width 52 height 8
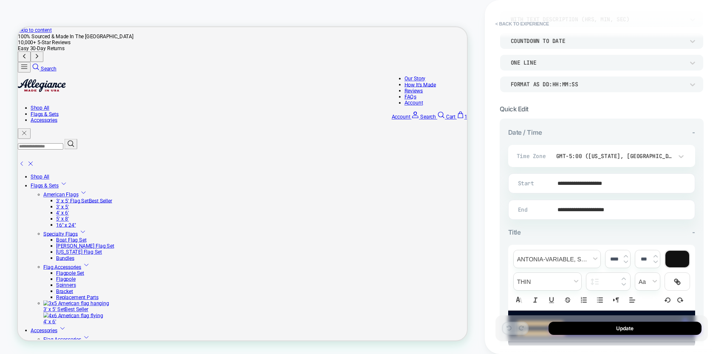
scroll to position [101, 0]
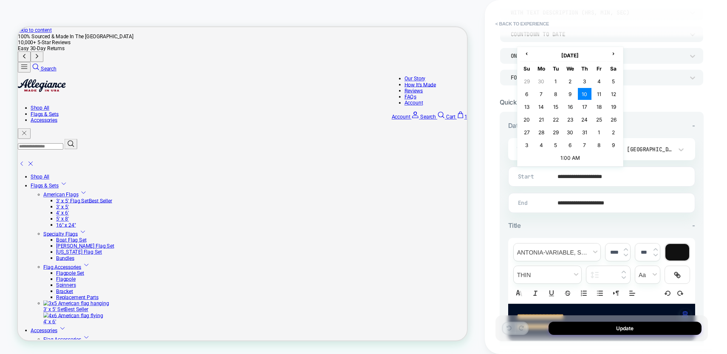
click at [562, 177] on input "**********" at bounding box center [600, 177] width 186 height 20
click at [611, 55] on span "›" at bounding box center [613, 53] width 13 height 6
click at [584, 105] on td "14" at bounding box center [585, 107] width 14 height 12
type input "**********"
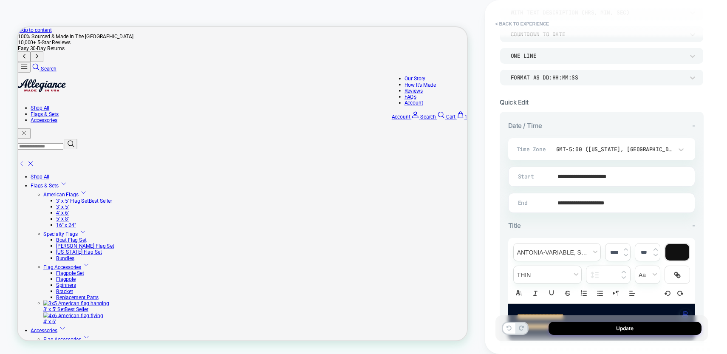
click at [571, 203] on input "**********" at bounding box center [600, 203] width 186 height 20
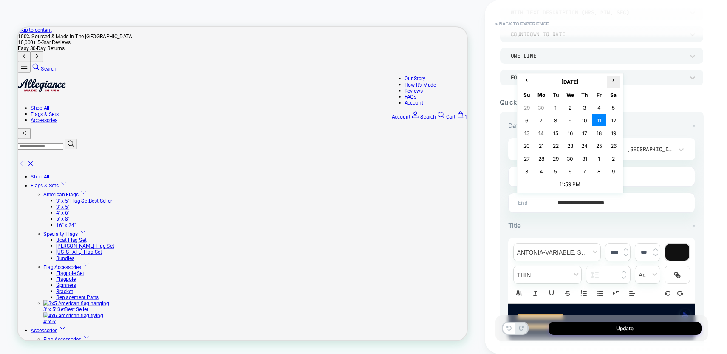
click at [616, 79] on span "›" at bounding box center [613, 79] width 13 height 6
click at [528, 147] on td "17" at bounding box center [527, 146] width 14 height 12
type input "**********"
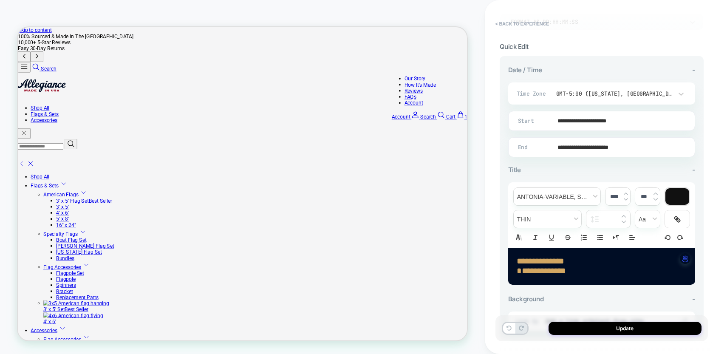
scroll to position [158, 0]
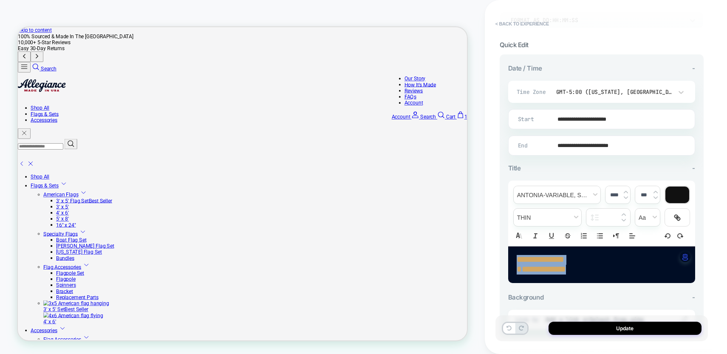
drag, startPoint x: 588, startPoint y: 268, endPoint x: 523, endPoint y: 251, distance: 67.6
click at [515, 257] on div "**********" at bounding box center [601, 264] width 187 height 37
type input "****"
click at [559, 192] on span "font" at bounding box center [557, 194] width 87 height 17
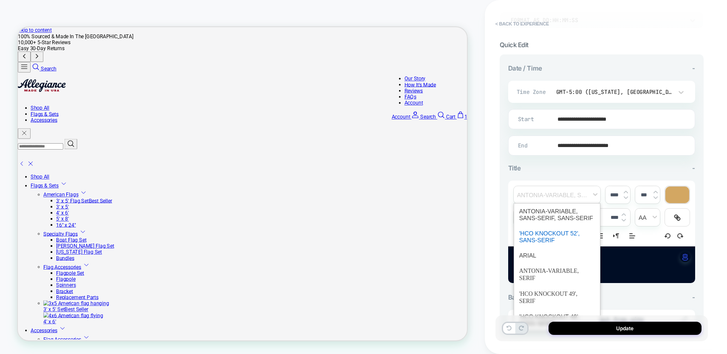
click at [549, 233] on span "font" at bounding box center [557, 237] width 76 height 22
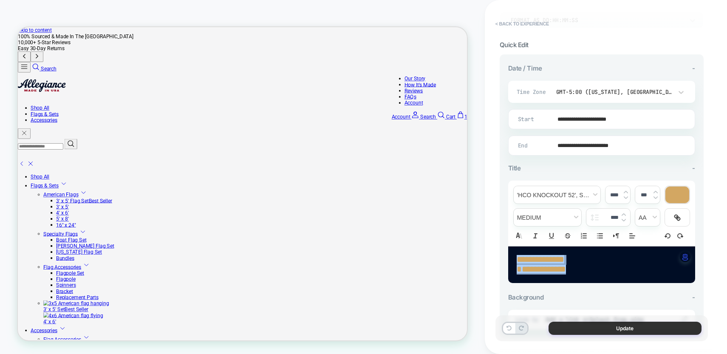
click at [610, 327] on button "Update" at bounding box center [624, 328] width 153 height 13
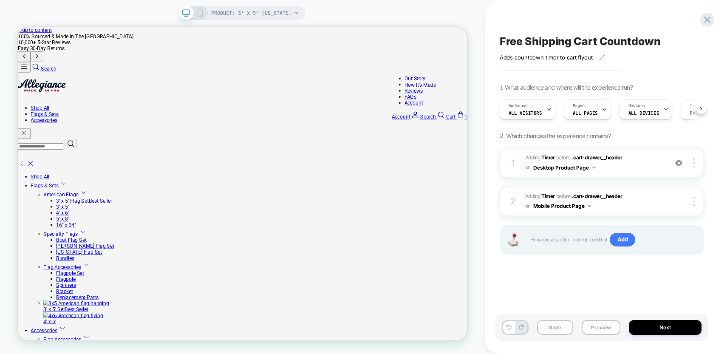
scroll to position [0, 0]
click at [558, 330] on button "Save" at bounding box center [555, 327] width 36 height 15
click at [654, 328] on button "Next" at bounding box center [665, 327] width 73 height 15
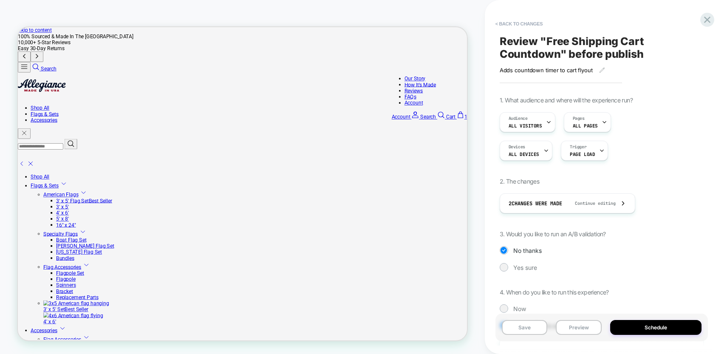
click at [654, 328] on button "Schedule" at bounding box center [655, 327] width 91 height 15
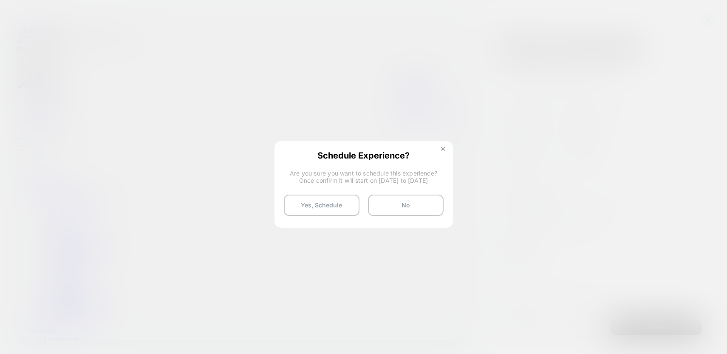
click at [442, 149] on img at bounding box center [443, 149] width 4 height 4
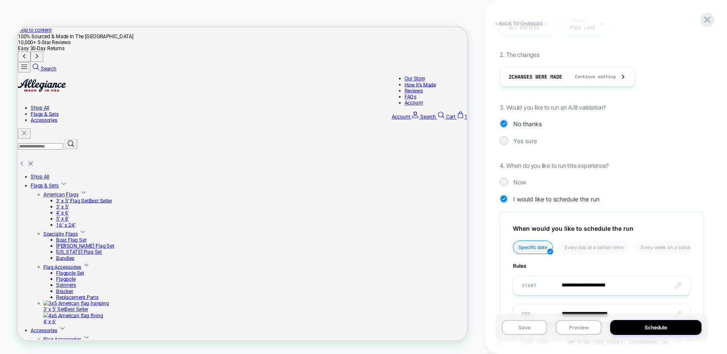
scroll to position [167, 0]
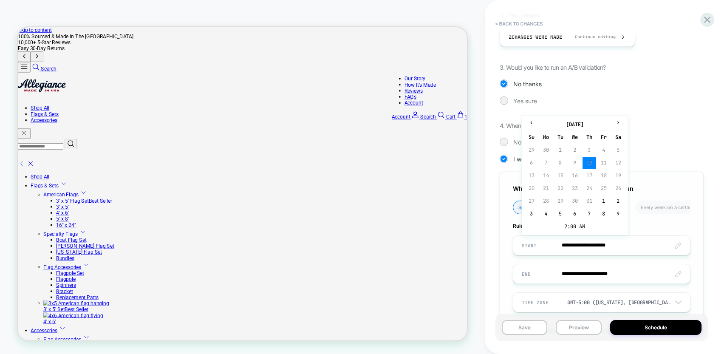
click at [568, 251] on input "**********" at bounding box center [601, 245] width 177 height 20
click at [665, 133] on div "**********" at bounding box center [602, 136] width 204 height 412
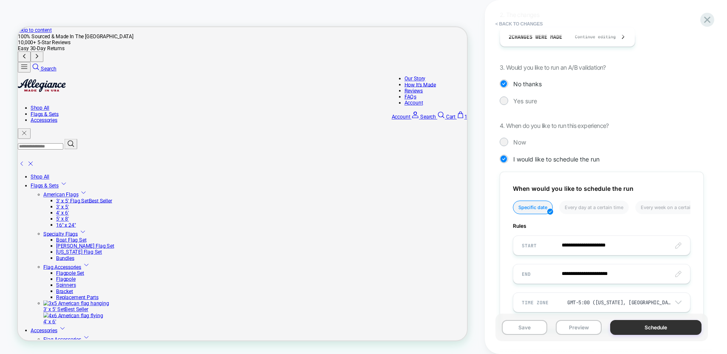
click at [636, 328] on button "Schedule" at bounding box center [655, 327] width 91 height 15
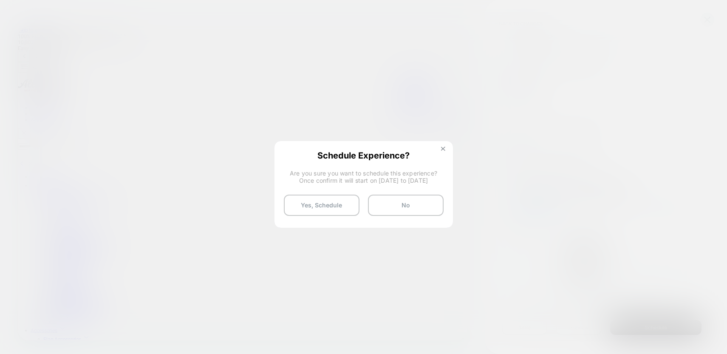
click at [442, 148] on img at bounding box center [443, 149] width 4 height 4
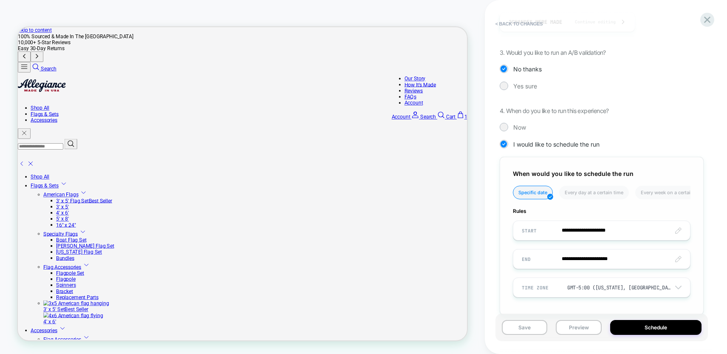
scroll to position [198, 0]
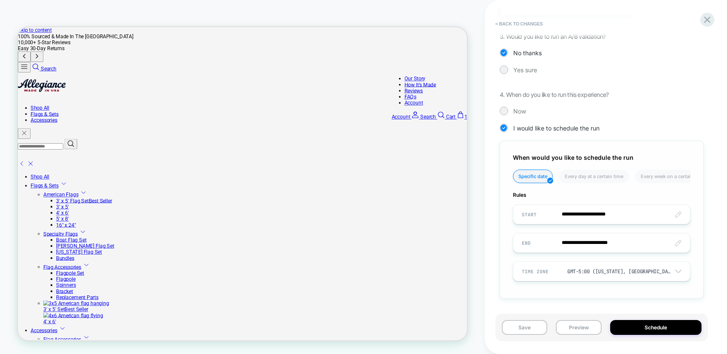
click at [561, 218] on input "**********" at bounding box center [601, 214] width 177 height 20
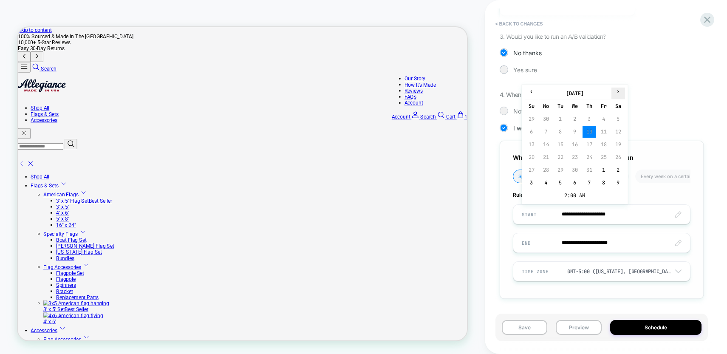
click at [617, 89] on span "›" at bounding box center [618, 91] width 13 height 7
click at [590, 144] on td "14" at bounding box center [589, 144] width 14 height 12
type input "**********"
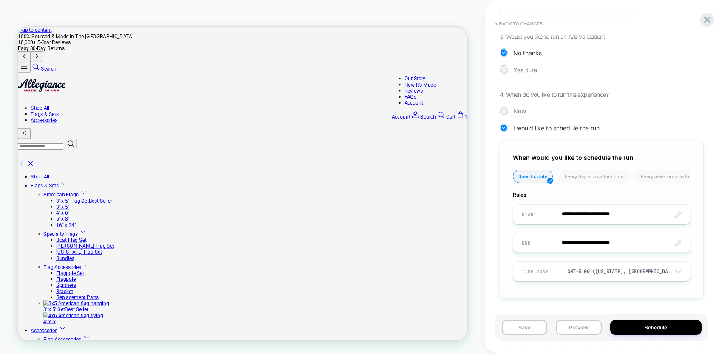
click at [559, 244] on input "**********" at bounding box center [601, 243] width 177 height 20
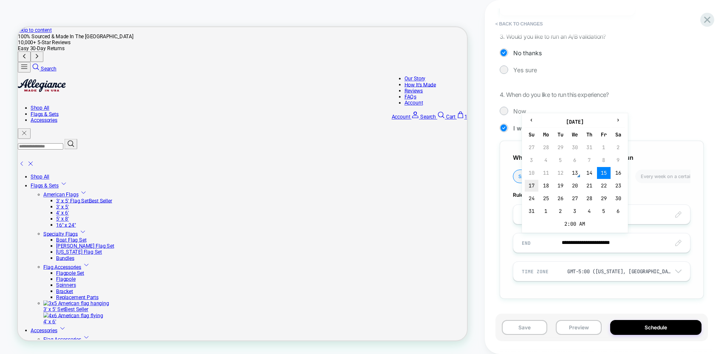
click at [530, 187] on td "17" at bounding box center [532, 186] width 14 height 12
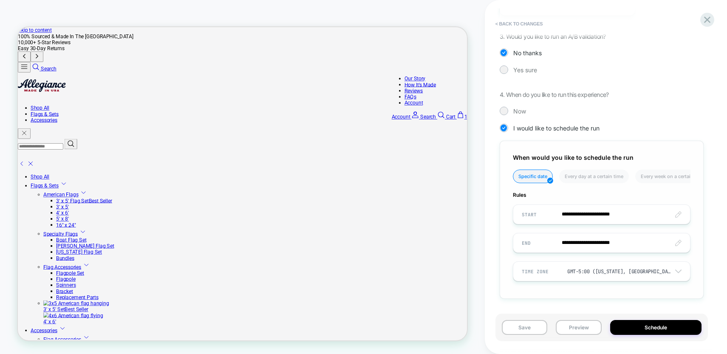
click at [610, 242] on input "**********" at bounding box center [601, 243] width 177 height 20
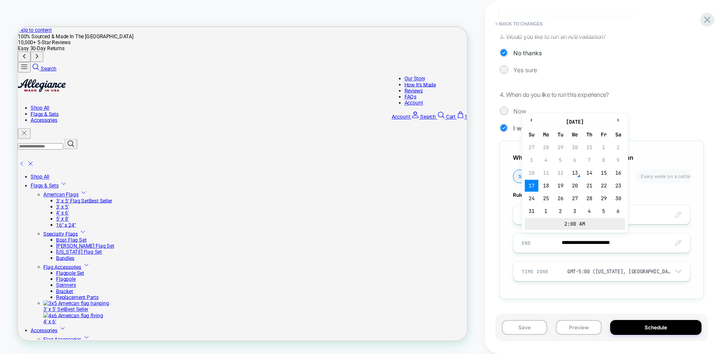
click at [568, 224] on td "2:00 AM" at bounding box center [575, 224] width 100 height 12
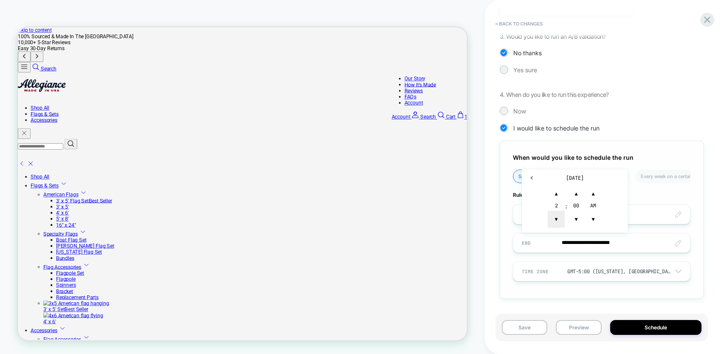
click at [559, 215] on span "▼" at bounding box center [556, 219] width 17 height 17
click at [579, 218] on span "▼" at bounding box center [576, 219] width 17 height 17
type input "**********"
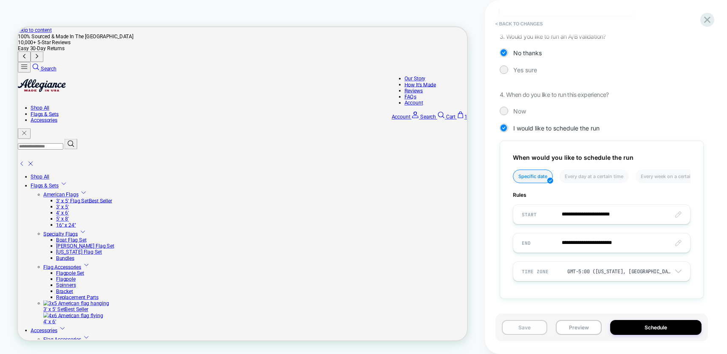
click at [522, 330] on button "Save" at bounding box center [525, 327] width 46 height 15
click at [638, 328] on button "Schedule" at bounding box center [655, 327] width 91 height 15
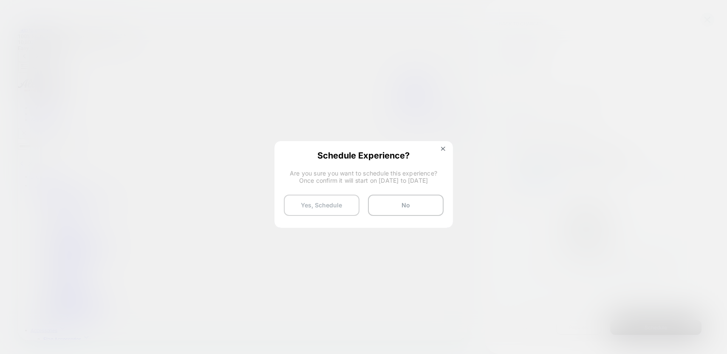
click at [343, 209] on button "Yes, Schedule" at bounding box center [322, 205] width 76 height 21
